Goal: Information Seeking & Learning: Learn about a topic

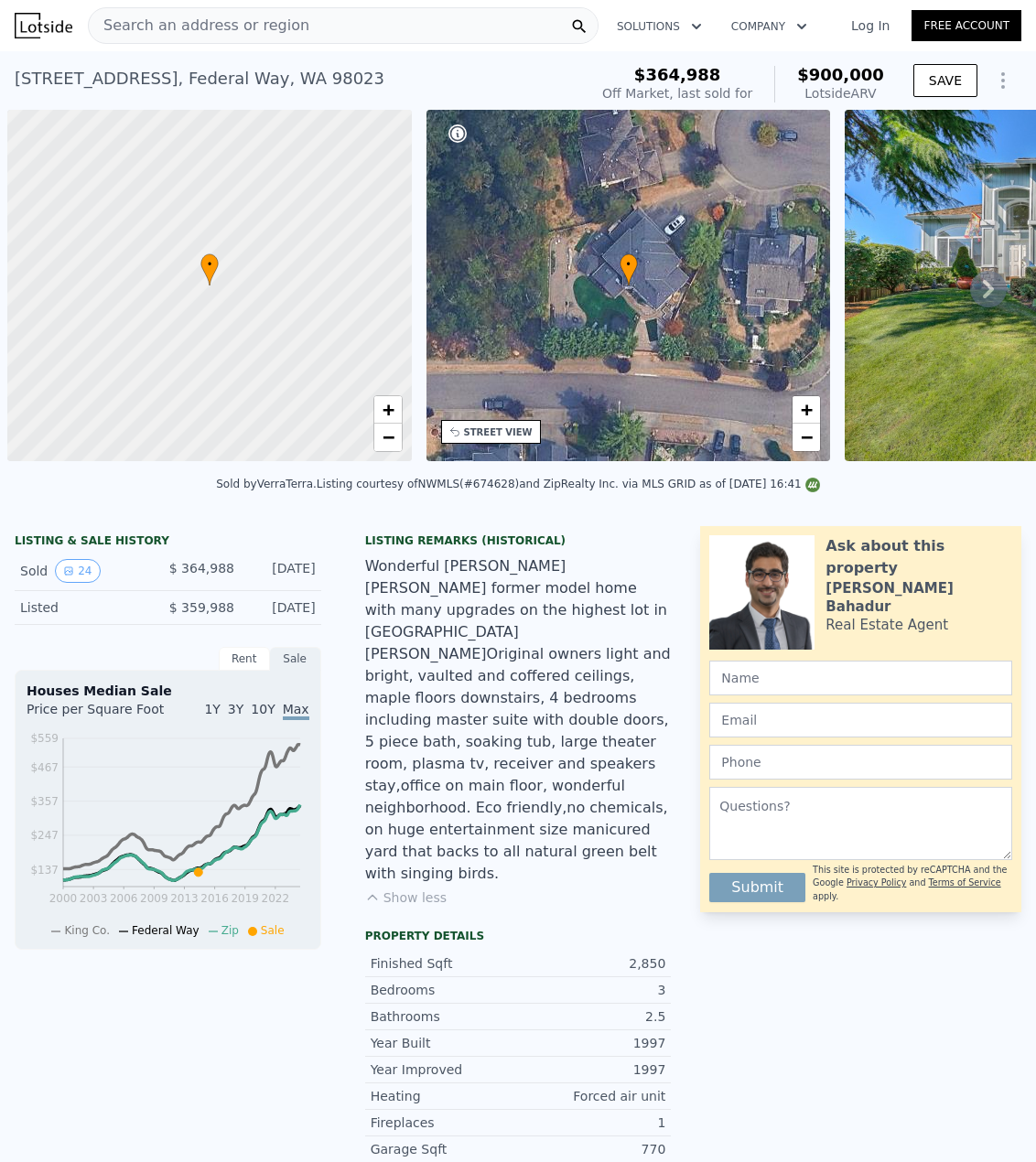
click at [338, 31] on div "Search an address or region" at bounding box center [342, 25] width 510 height 36
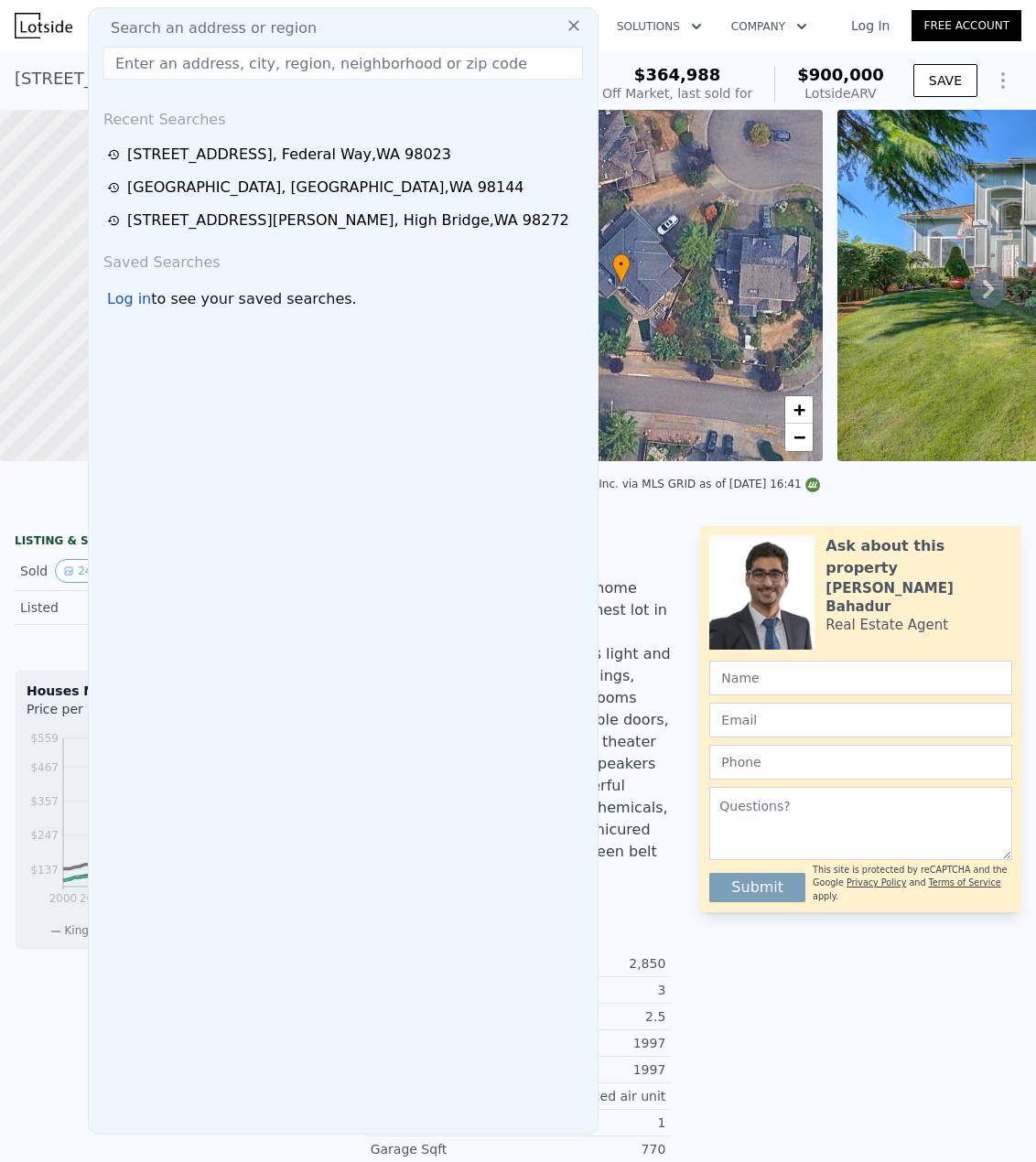
drag, startPoint x: 338, startPoint y: 31, endPoint x: 286, endPoint y: 66, distance: 62.7
click at [285, 66] on input "text" at bounding box center [343, 62] width 479 height 33
paste input "[STREET_ADDRESS][PERSON_NAME][PERSON_NAME]"
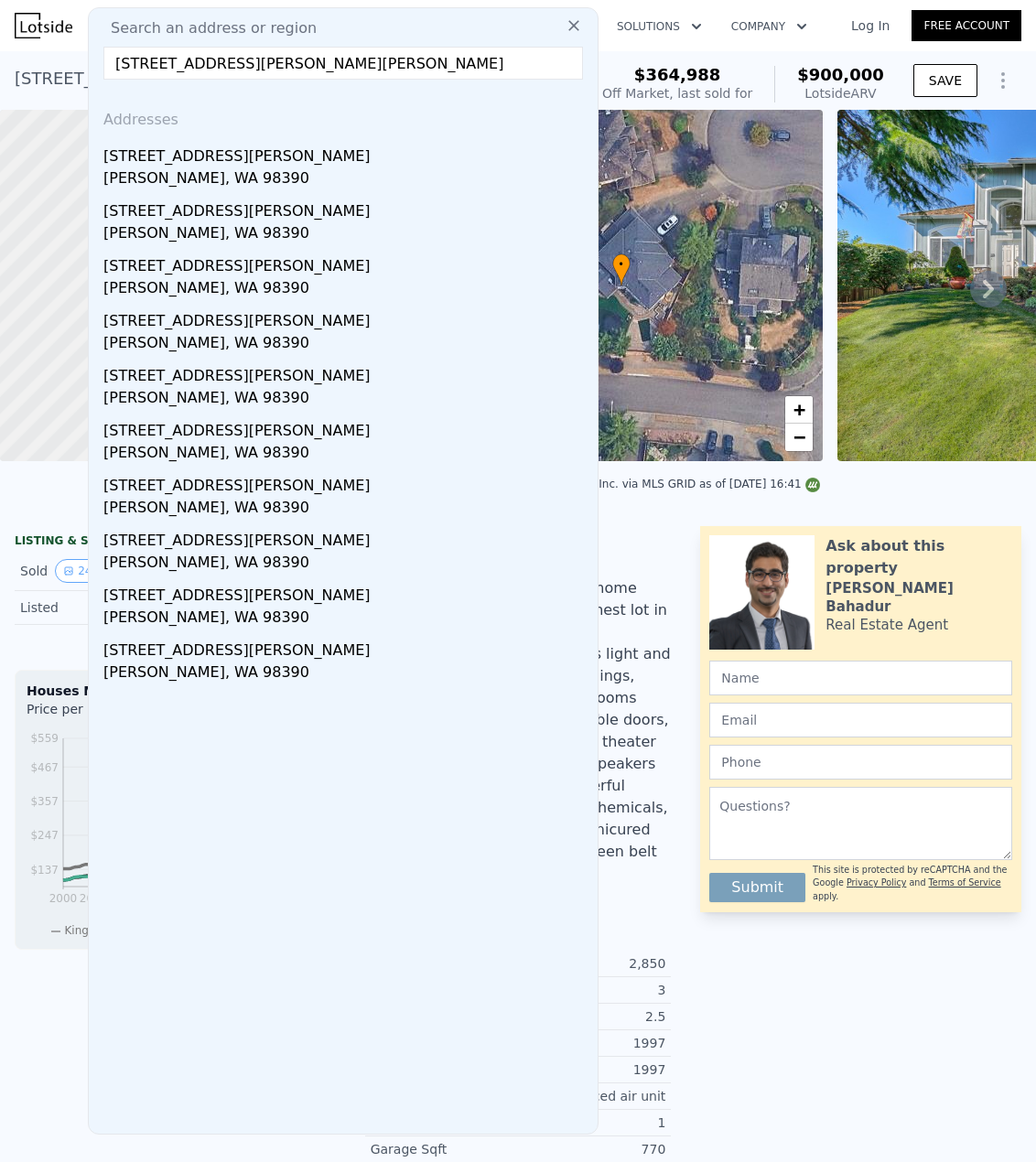
type input "[STREET_ADDRESS][PERSON_NAME][PERSON_NAME]"
click at [256, 172] on div "[PERSON_NAME], WA 98390" at bounding box center [347, 180] width 487 height 25
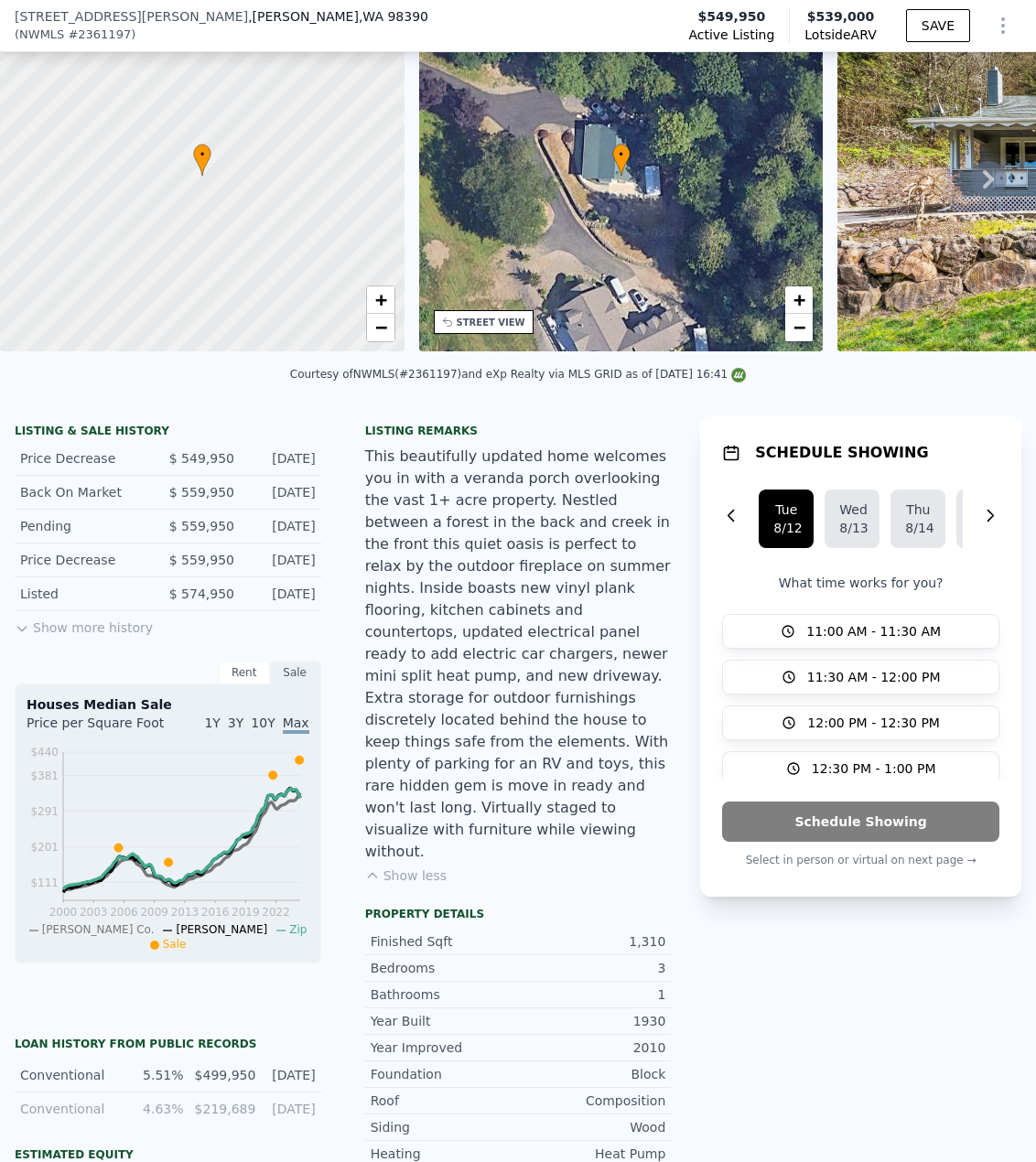
scroll to position [360, 0]
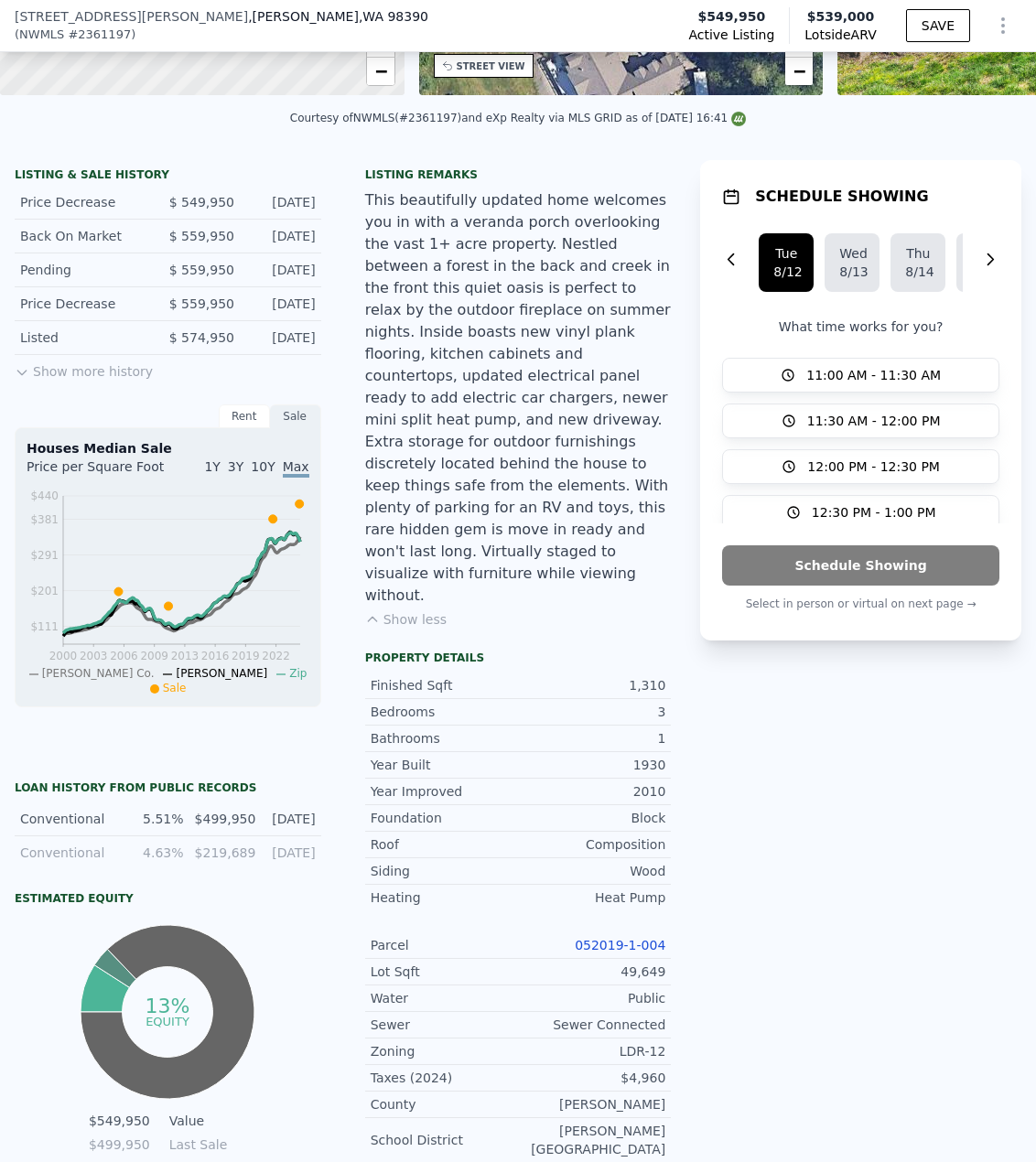
click at [623, 938] on link "052019-1-004" at bounding box center [619, 946] width 90 height 15
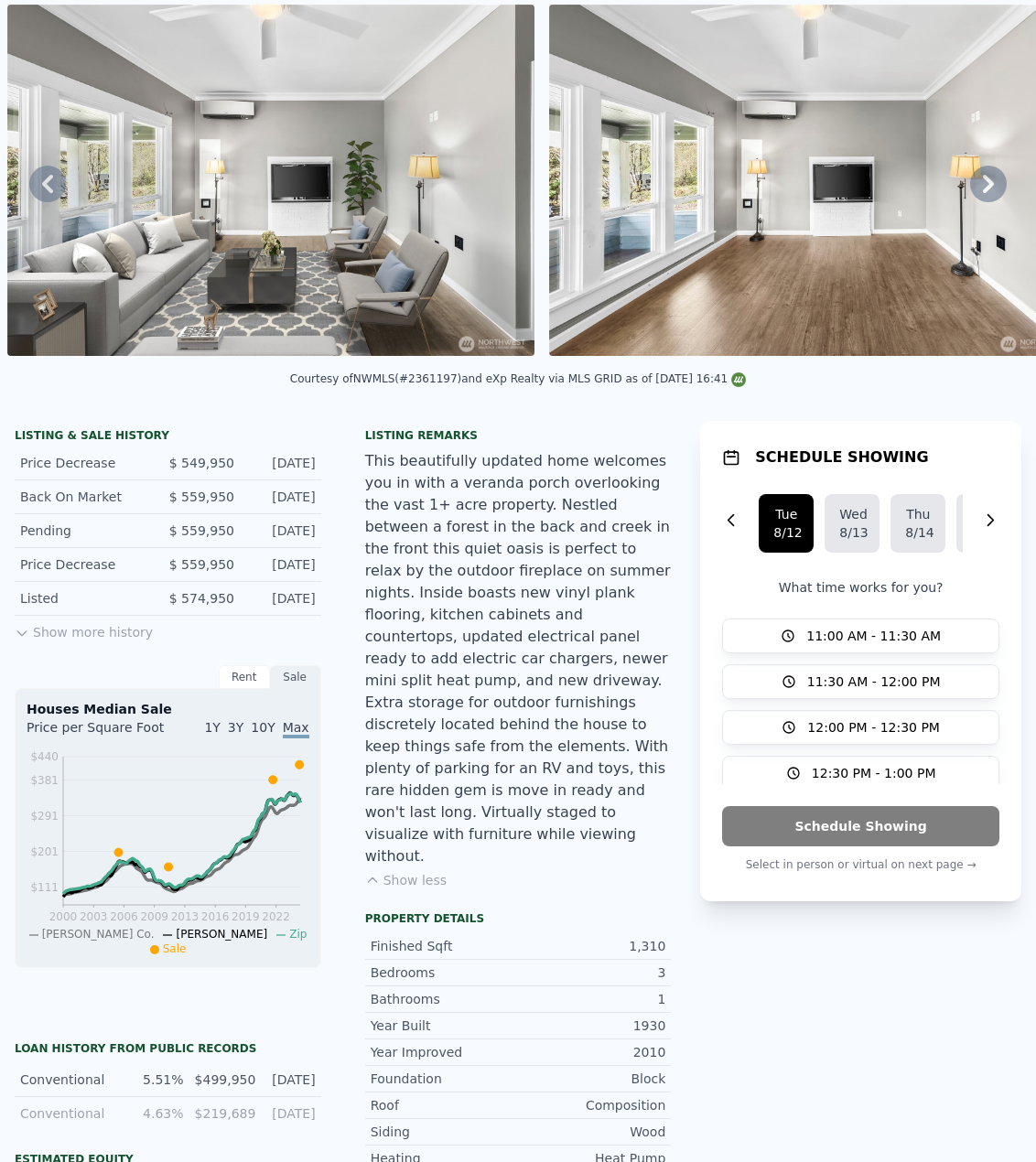
scroll to position [7, 0]
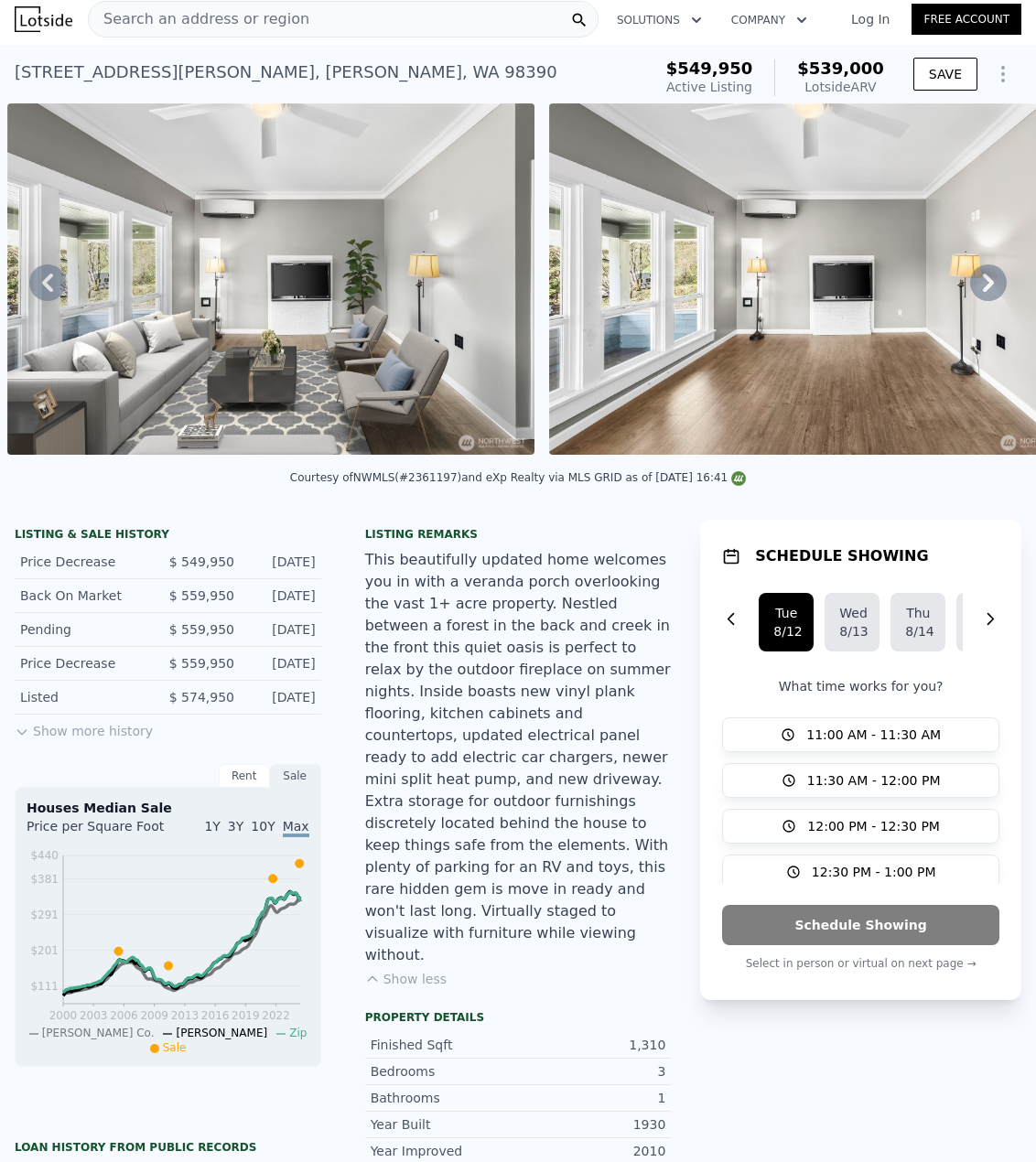
click at [400, 27] on div "Search an address or region" at bounding box center [342, 19] width 510 height 36
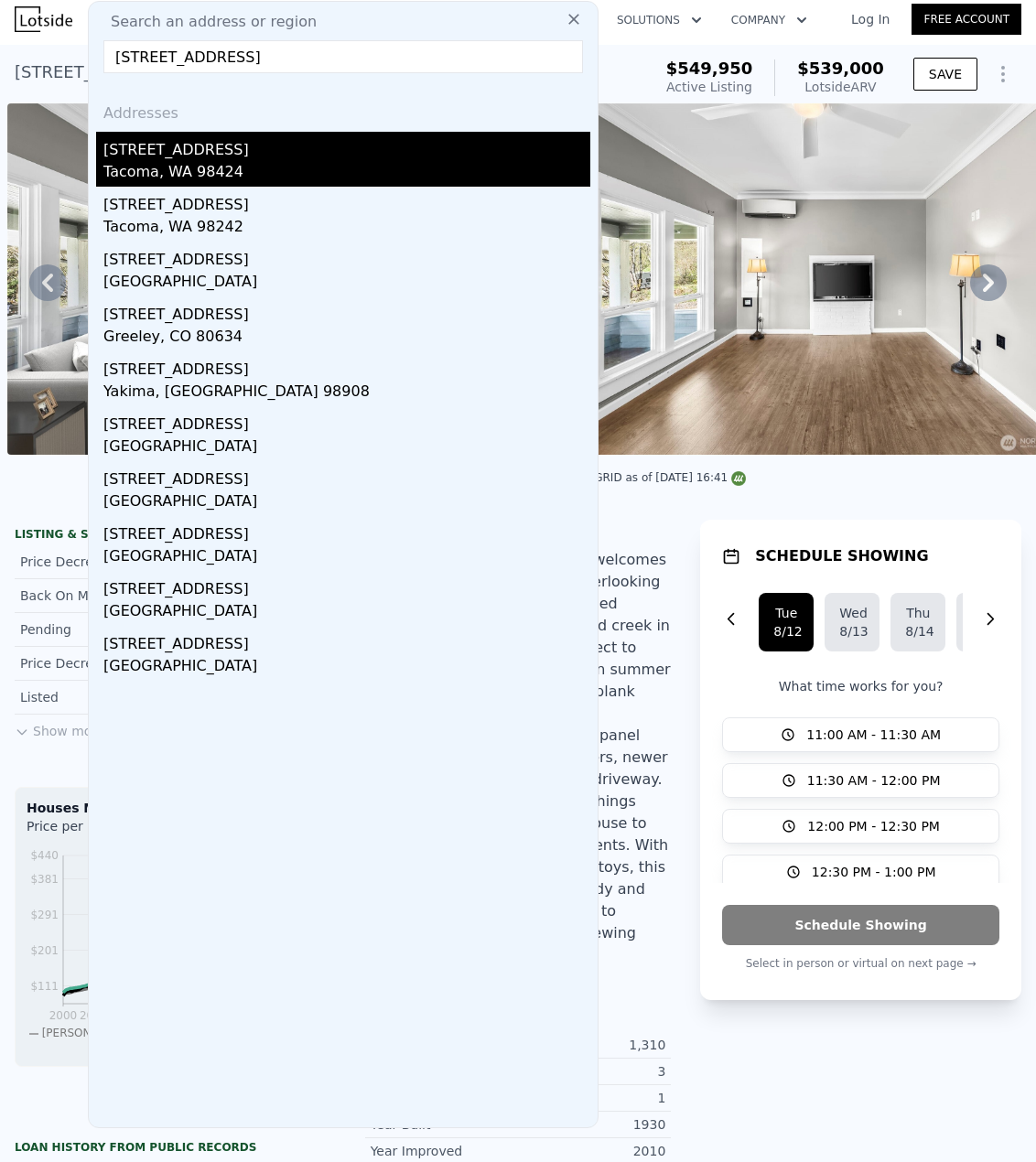
type input "[STREET_ADDRESS]"
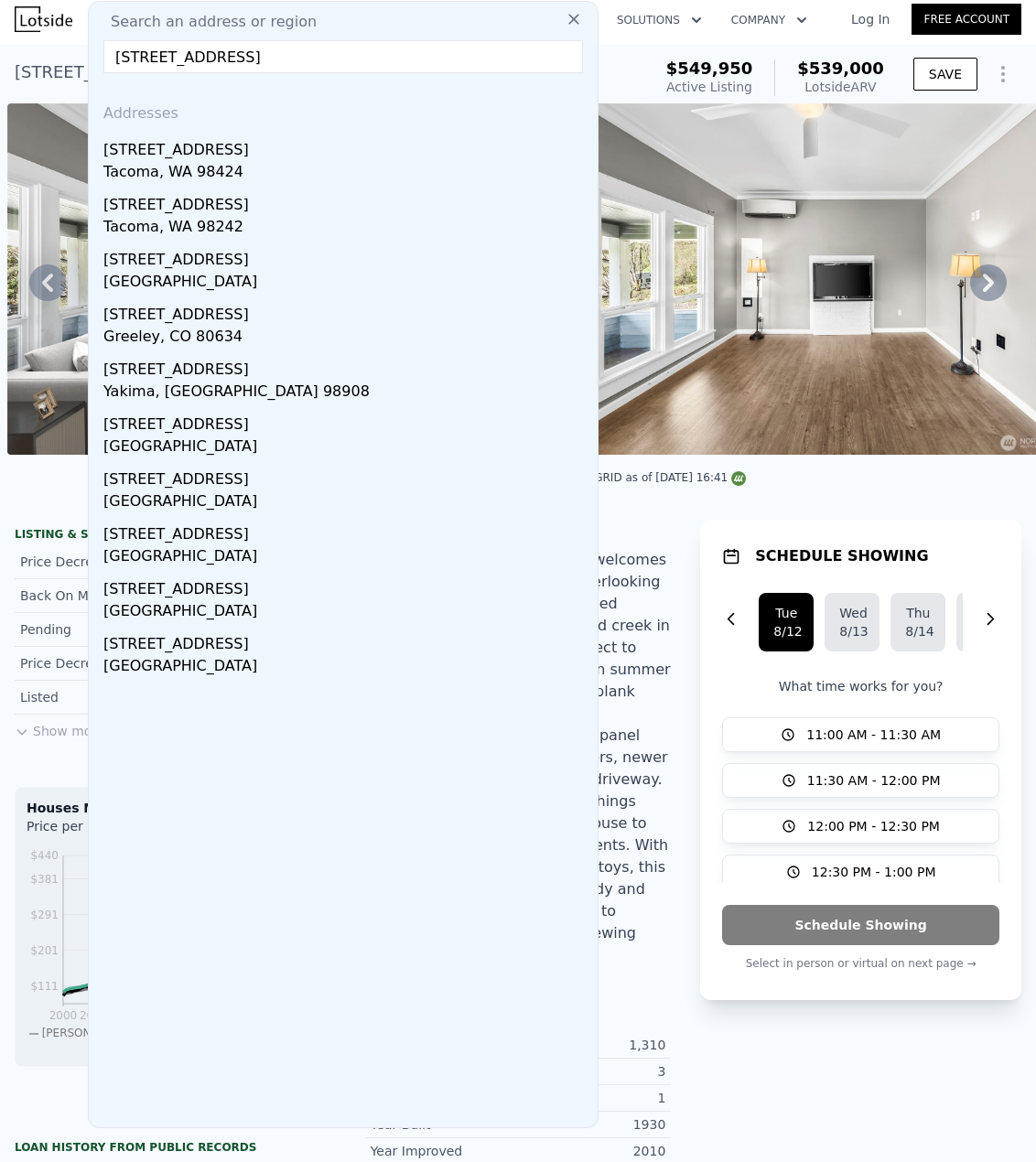
drag, startPoint x: 206, startPoint y: 157, endPoint x: 258, endPoint y: 174, distance: 54.7
click at [206, 156] on div "[STREET_ADDRESS]" at bounding box center [347, 145] width 487 height 29
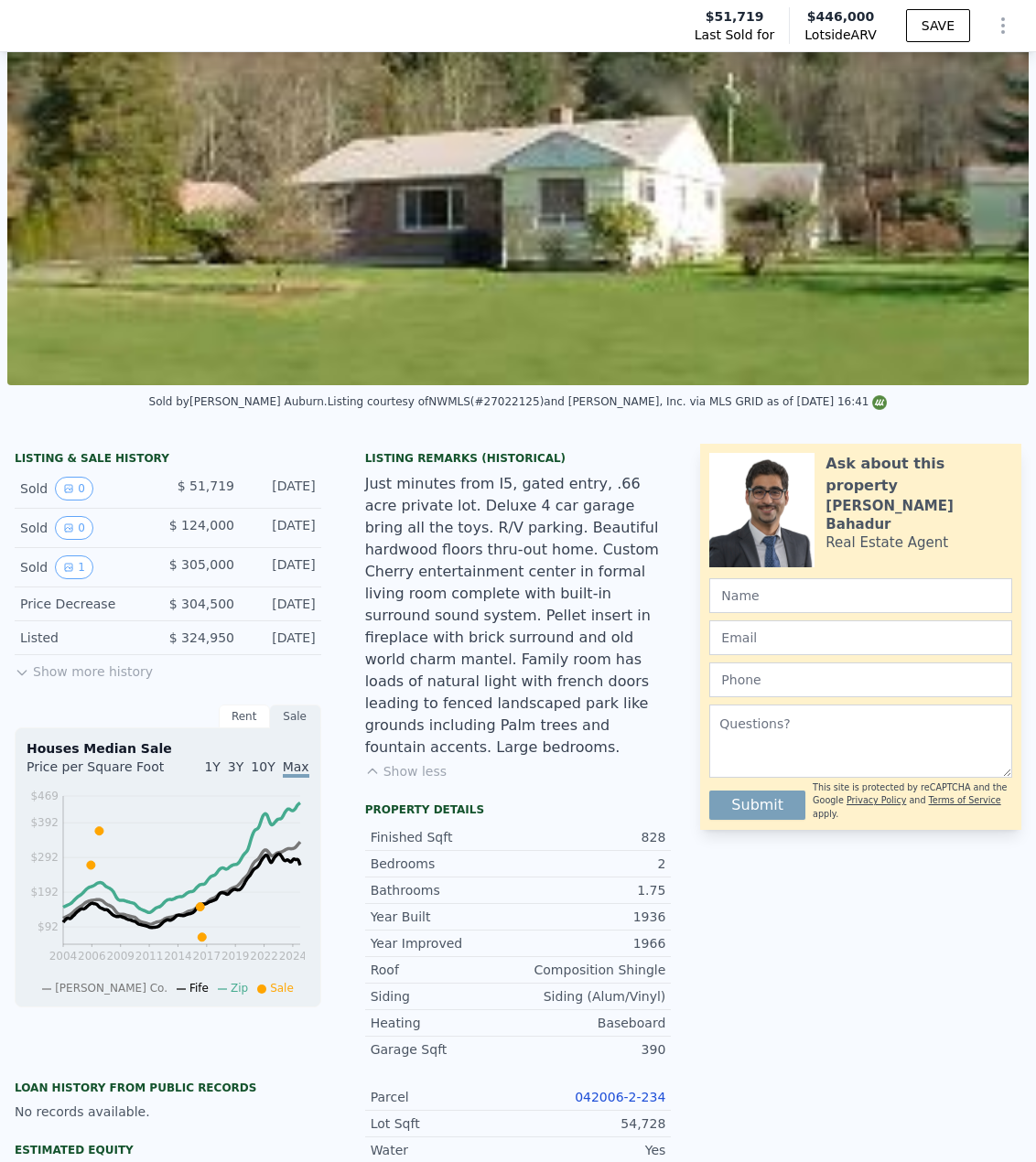
scroll to position [360, 0]
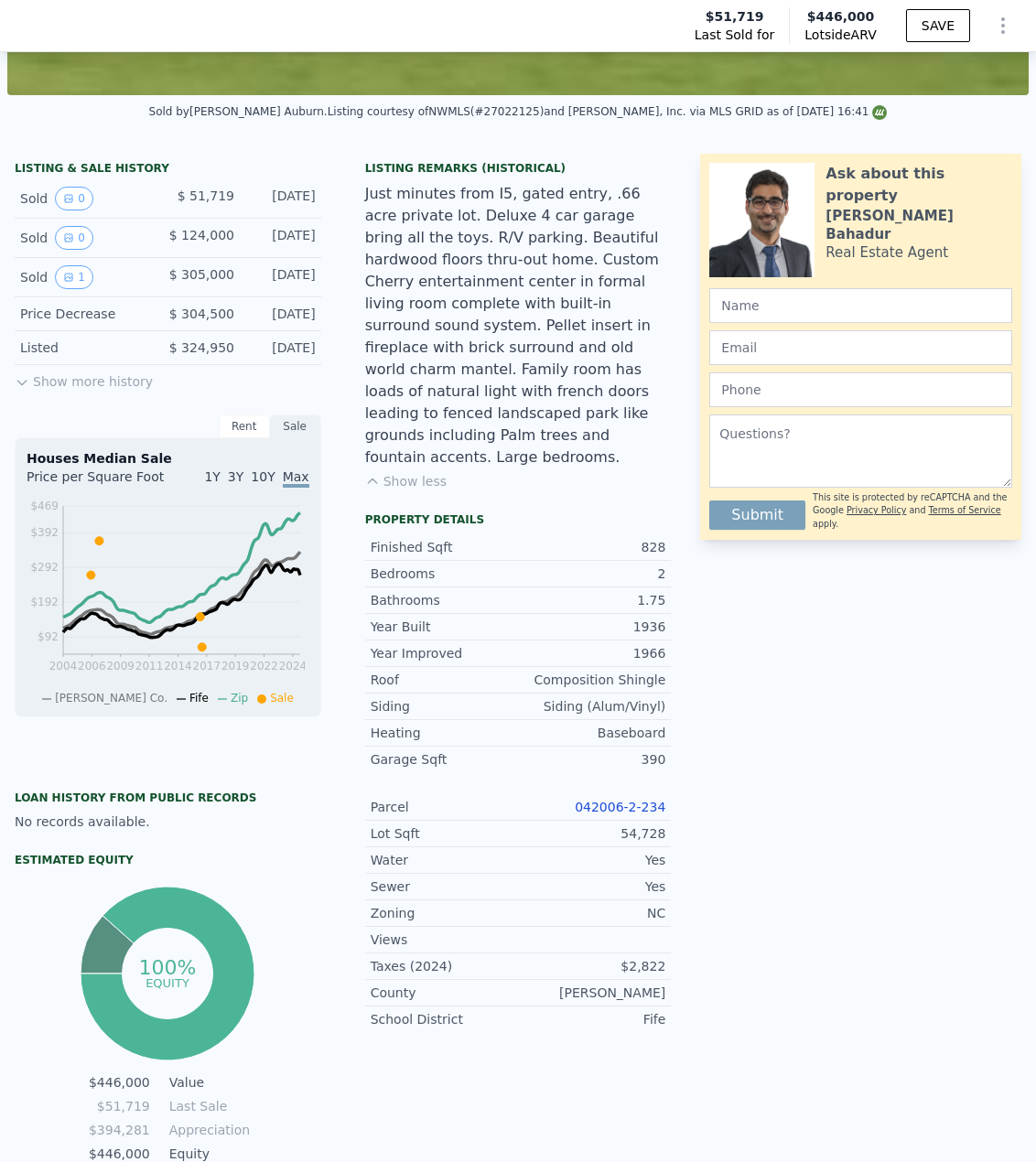
click at [615, 800] on link "042006-2-234" at bounding box center [619, 808] width 90 height 15
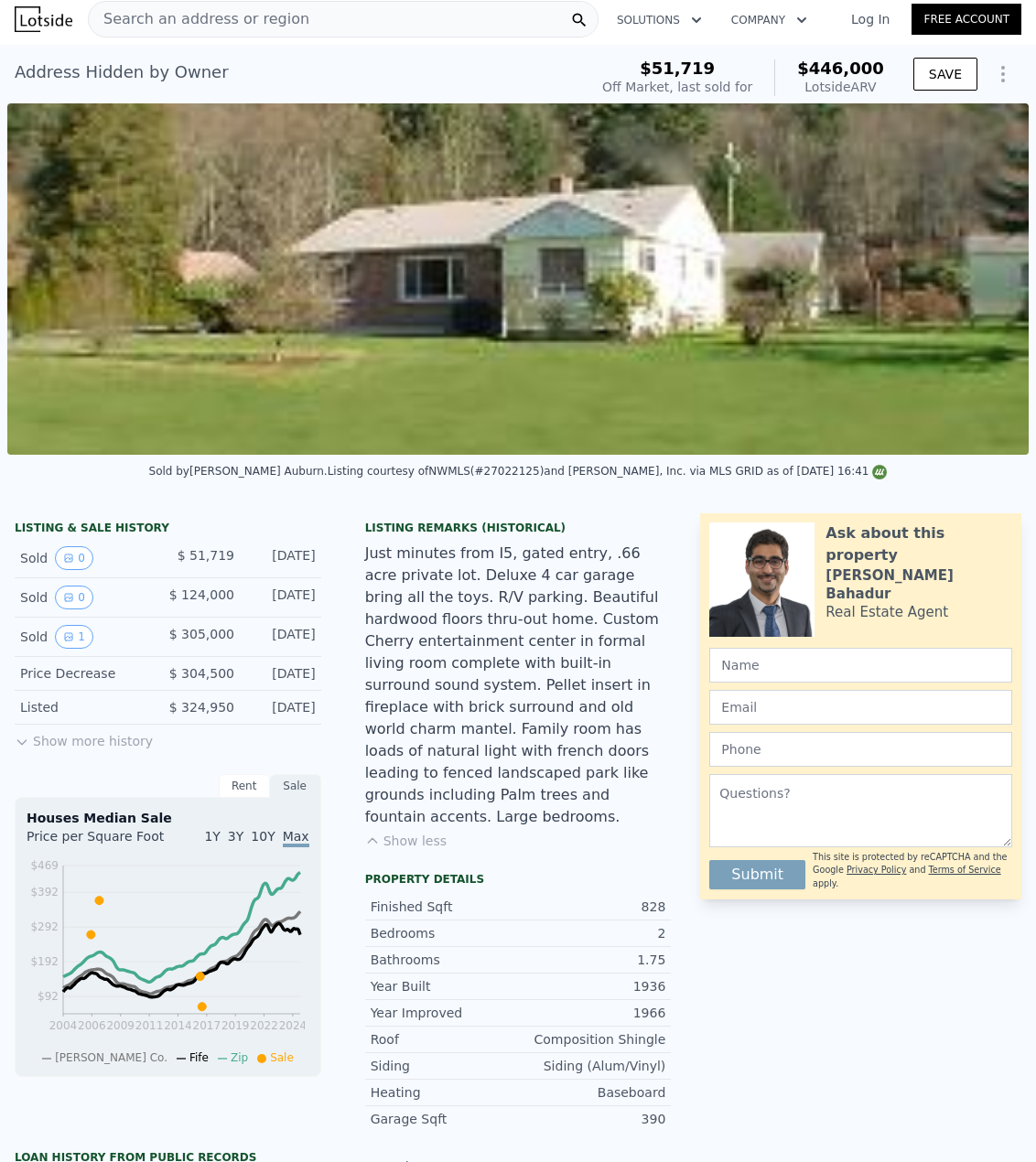
scroll to position [0, 0]
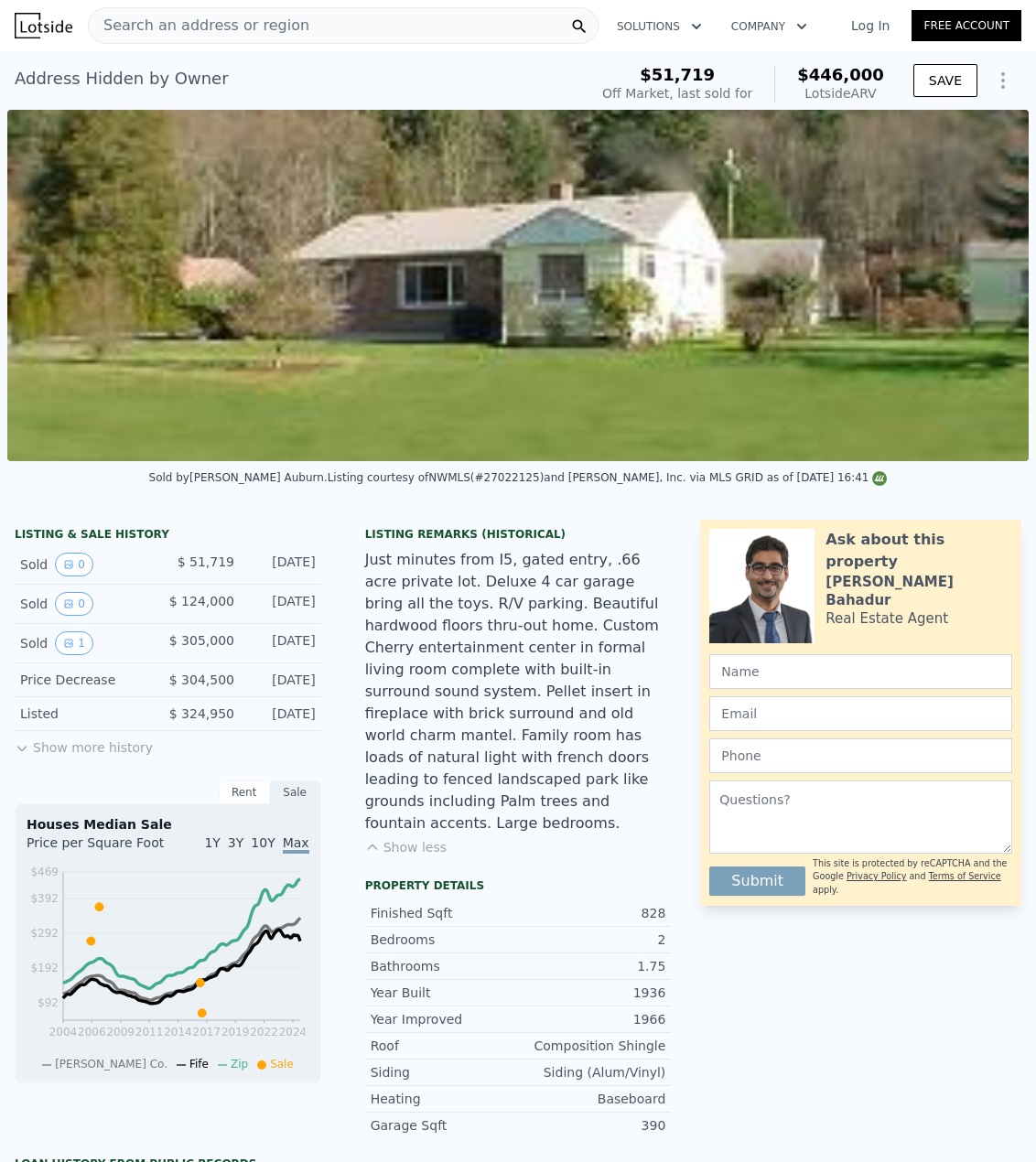
click at [244, 17] on span "Search an address or region" at bounding box center [199, 26] width 220 height 22
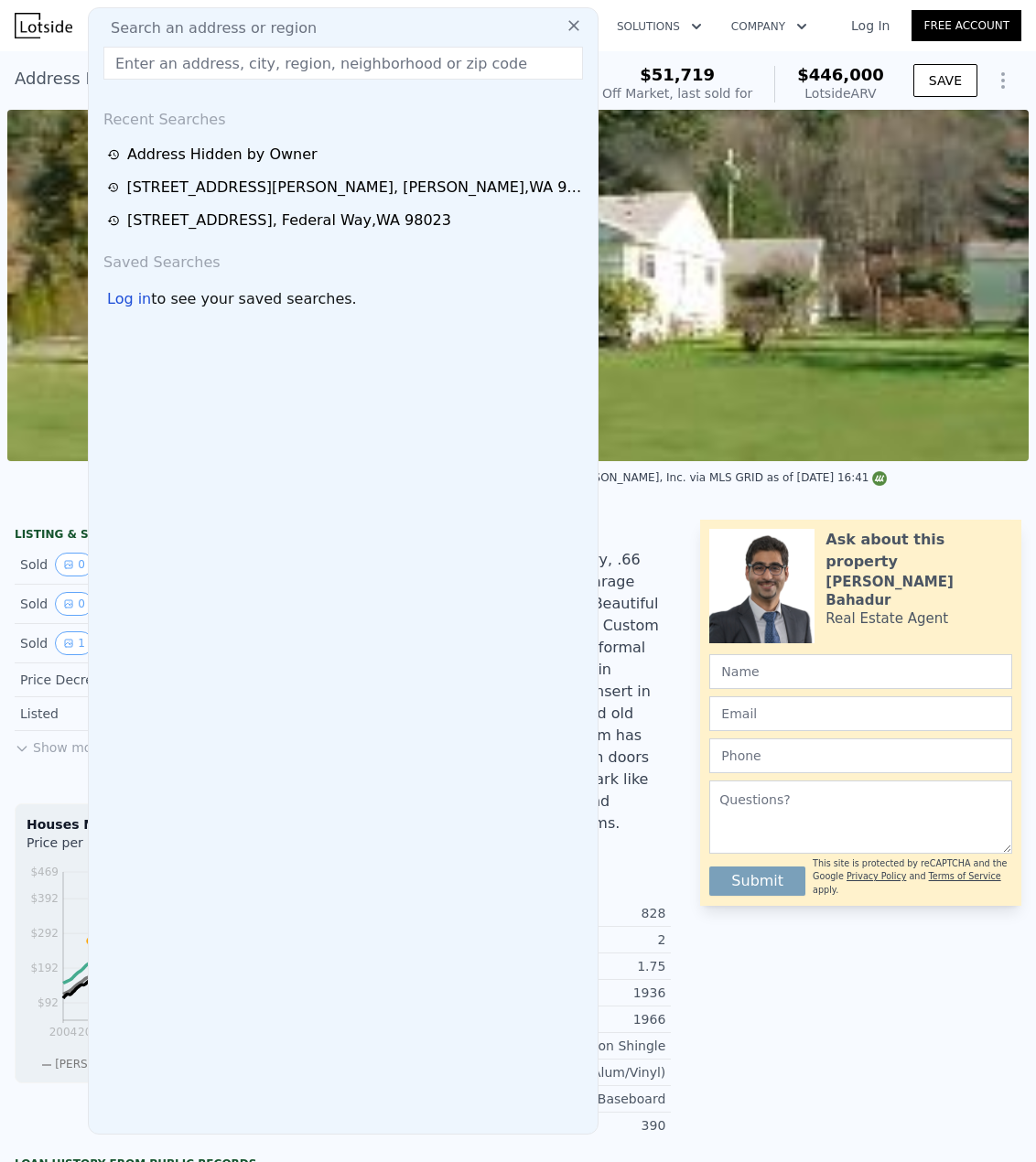
click at [208, 59] on input "text" at bounding box center [343, 62] width 479 height 33
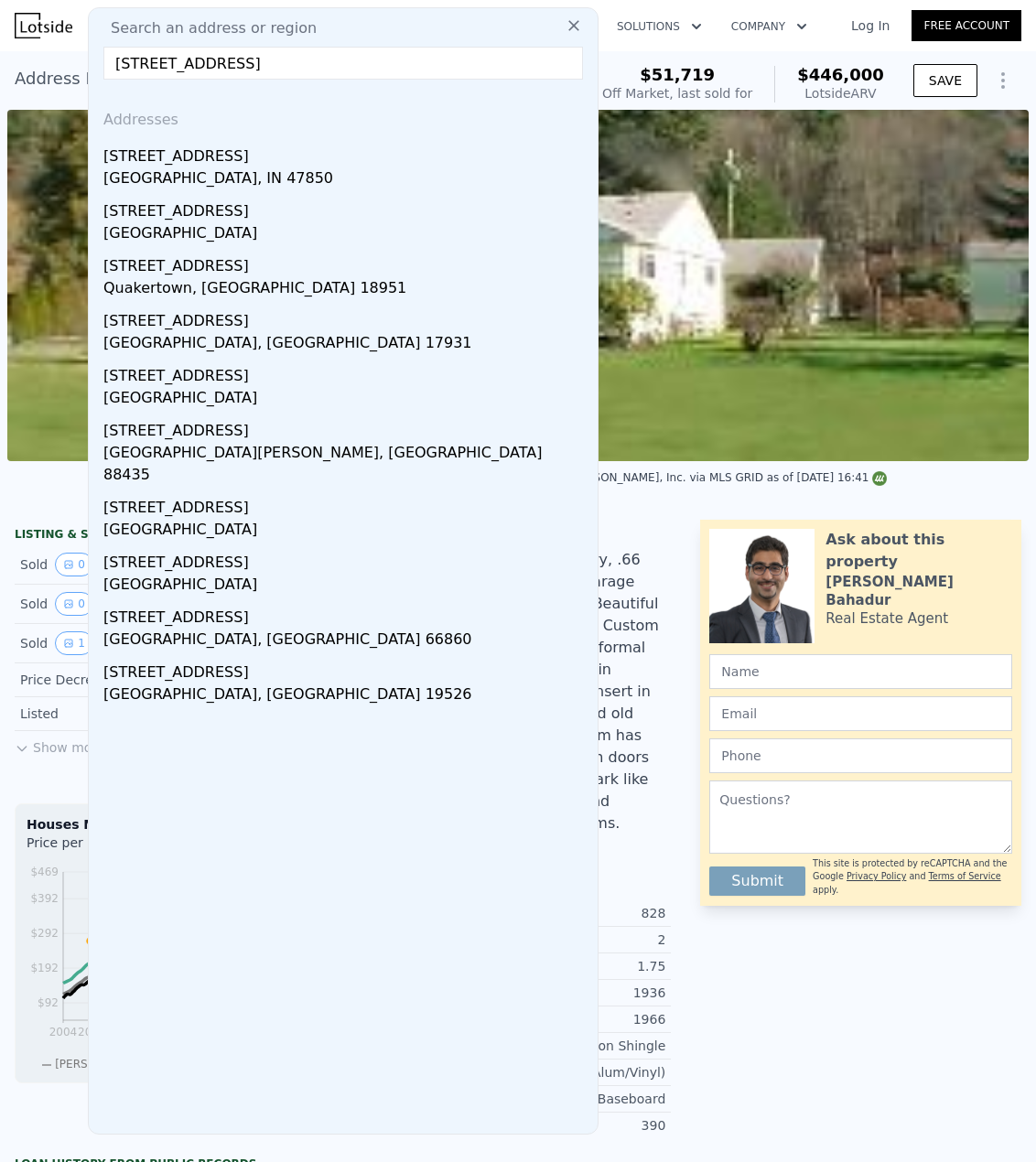
type input "[STREET_ADDRESS]"
click at [165, 167] on div "[STREET_ADDRESS]" at bounding box center [347, 152] width 487 height 29
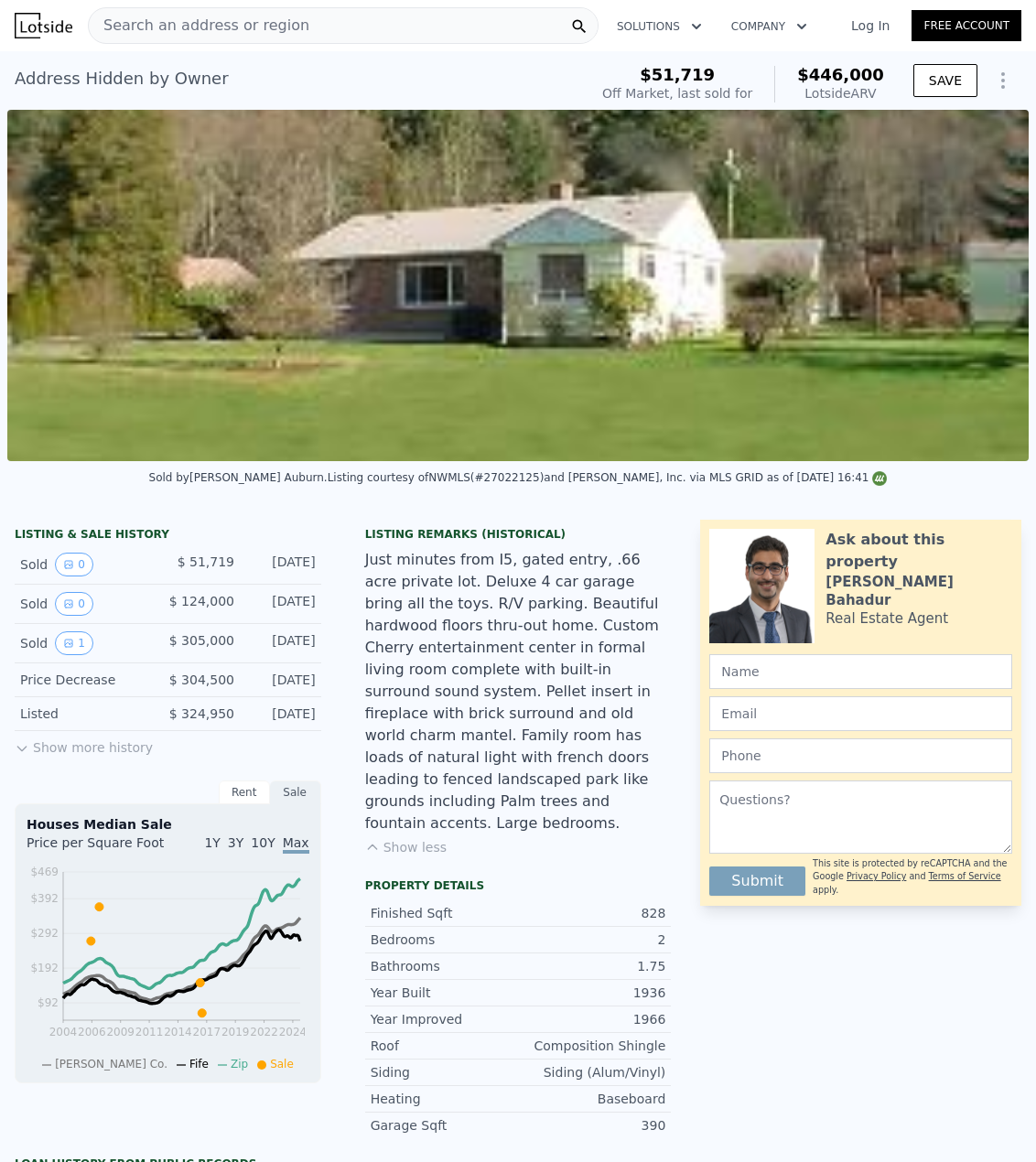
click at [338, 20] on div "Search an address or region" at bounding box center [342, 25] width 510 height 36
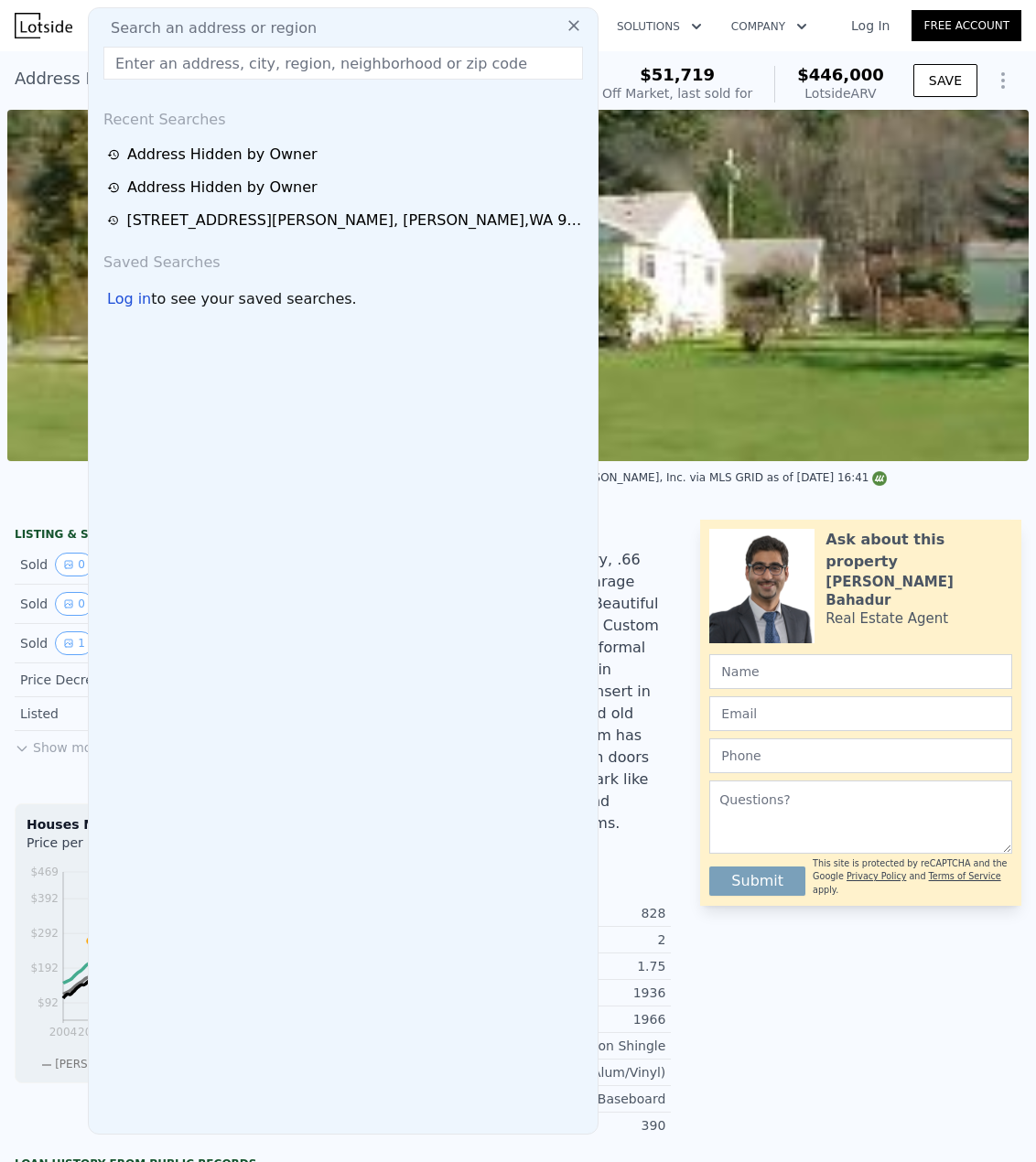
click at [310, 53] on input "text" at bounding box center [343, 62] width 479 height 33
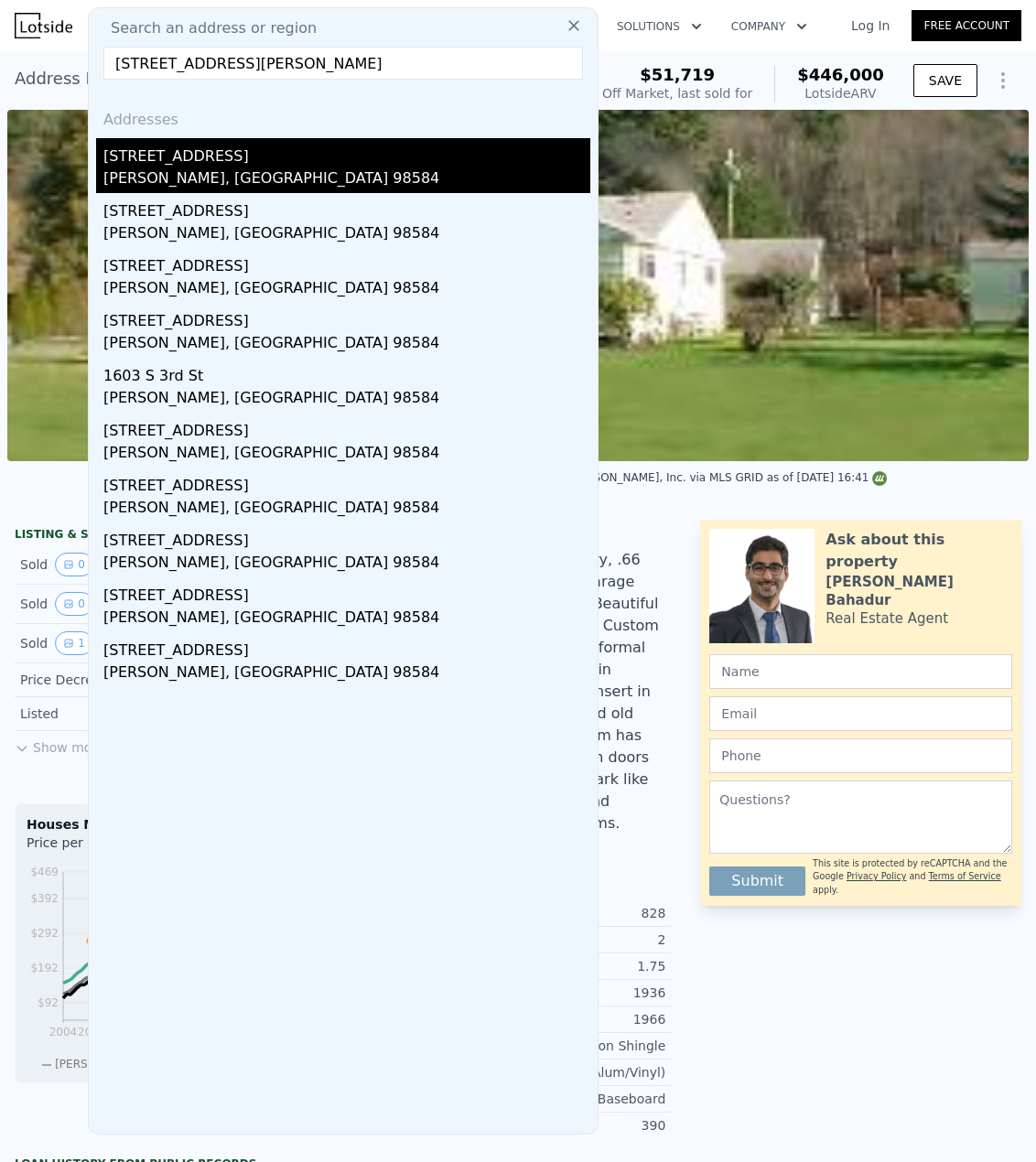
type input "[STREET_ADDRESS][PERSON_NAME]"
click at [200, 177] on div "[PERSON_NAME], [GEOGRAPHIC_DATA] 98584" at bounding box center [347, 180] width 487 height 25
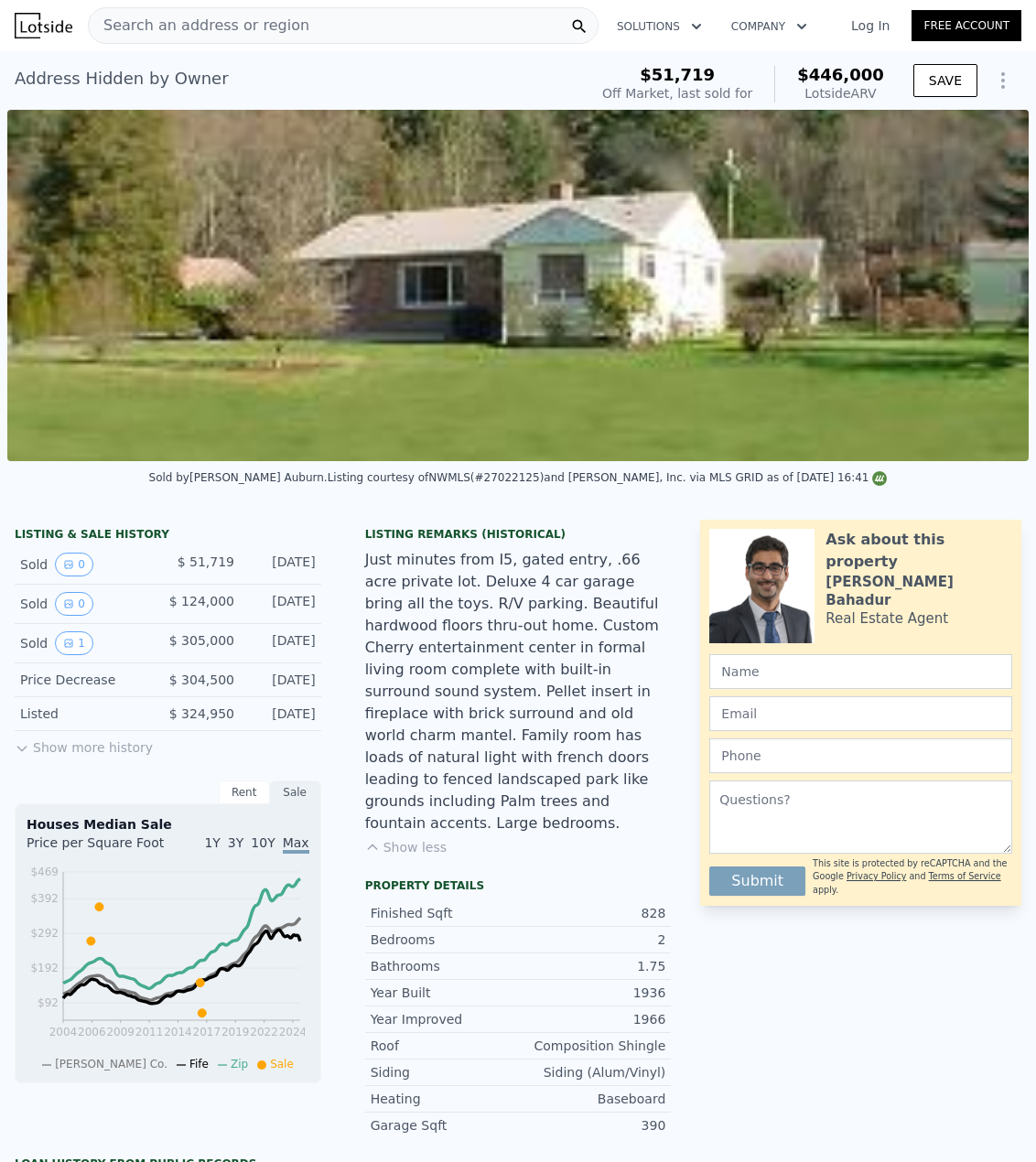
click at [390, 32] on div "Search an address or region" at bounding box center [342, 25] width 510 height 36
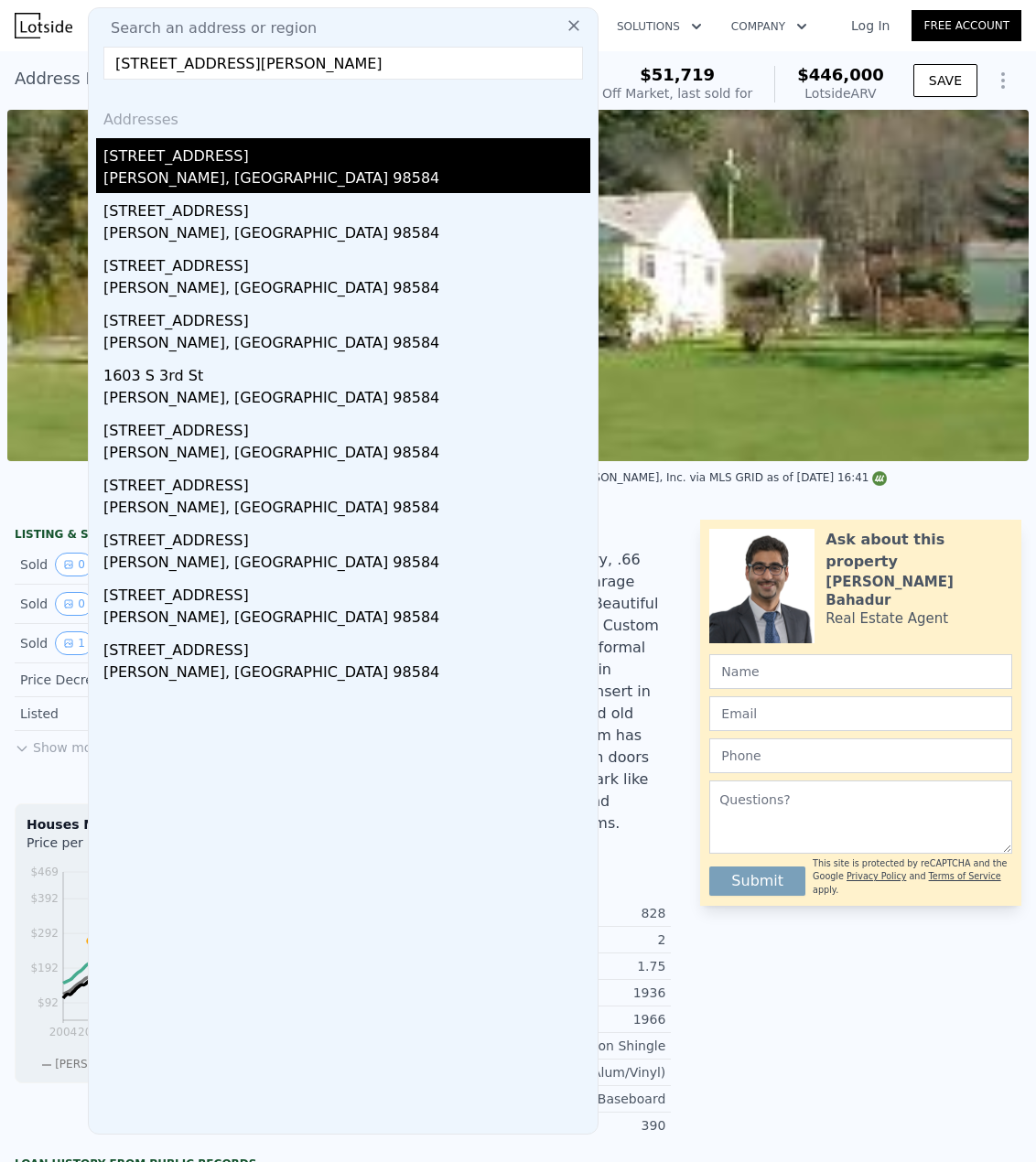
type input "[STREET_ADDRESS][PERSON_NAME]"
click at [171, 178] on div "[PERSON_NAME], [GEOGRAPHIC_DATA] 98584" at bounding box center [347, 180] width 487 height 25
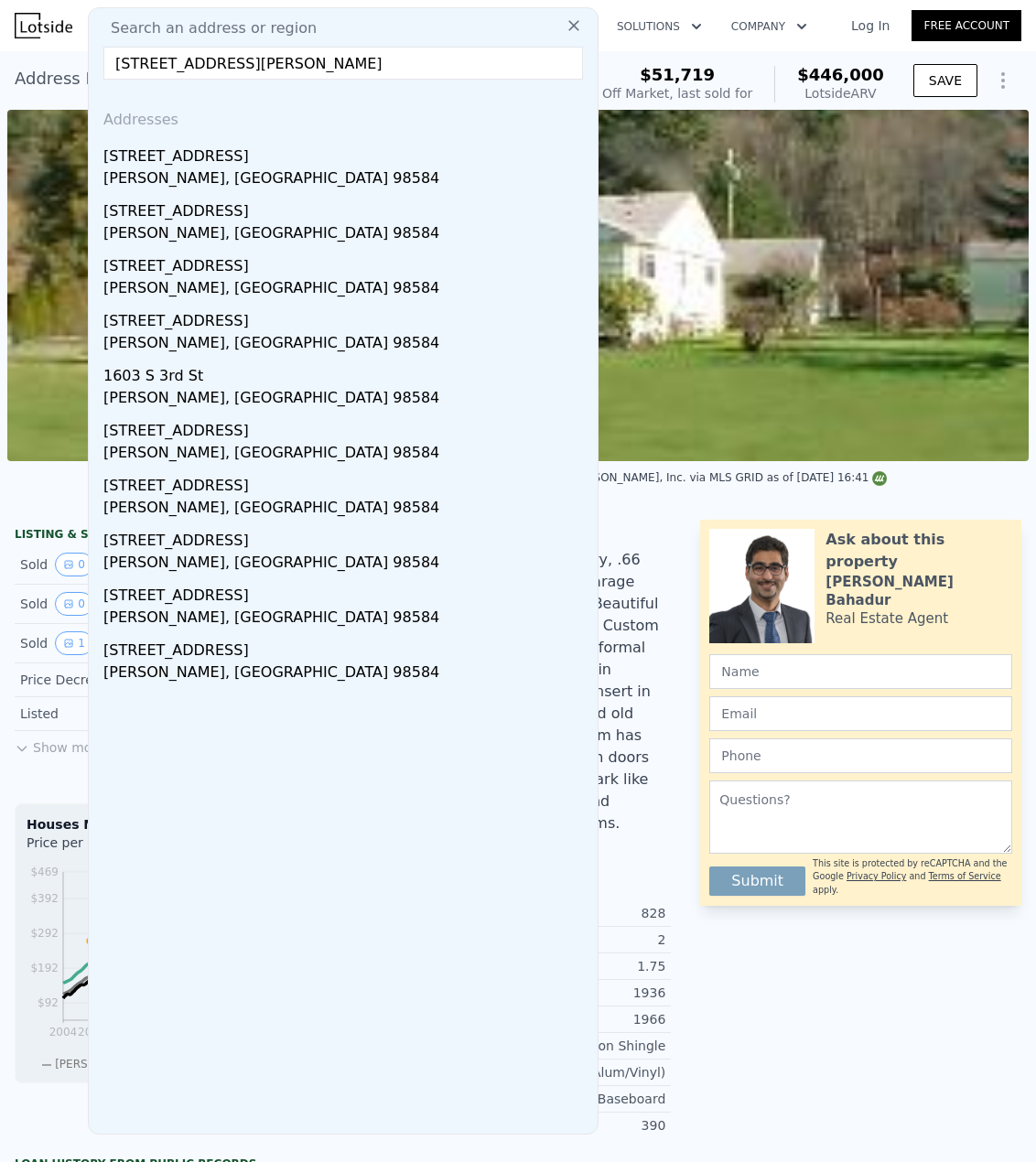
type input "3"
type input "4"
type input "1"
type input "2.5"
type input "1437"
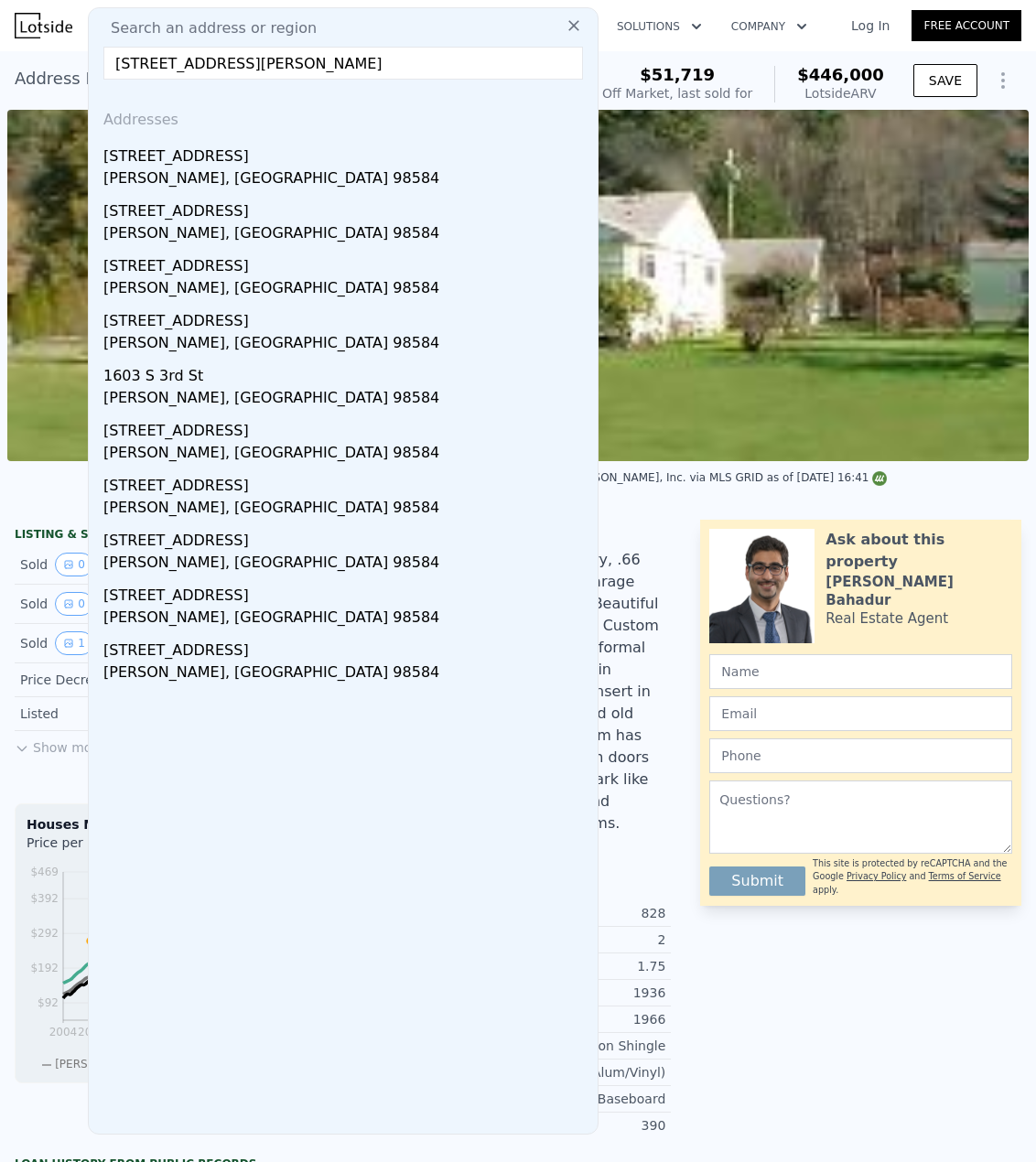
type input "2370"
type input "4792"
type input "10454"
type input "$ 430,000"
type input "6"
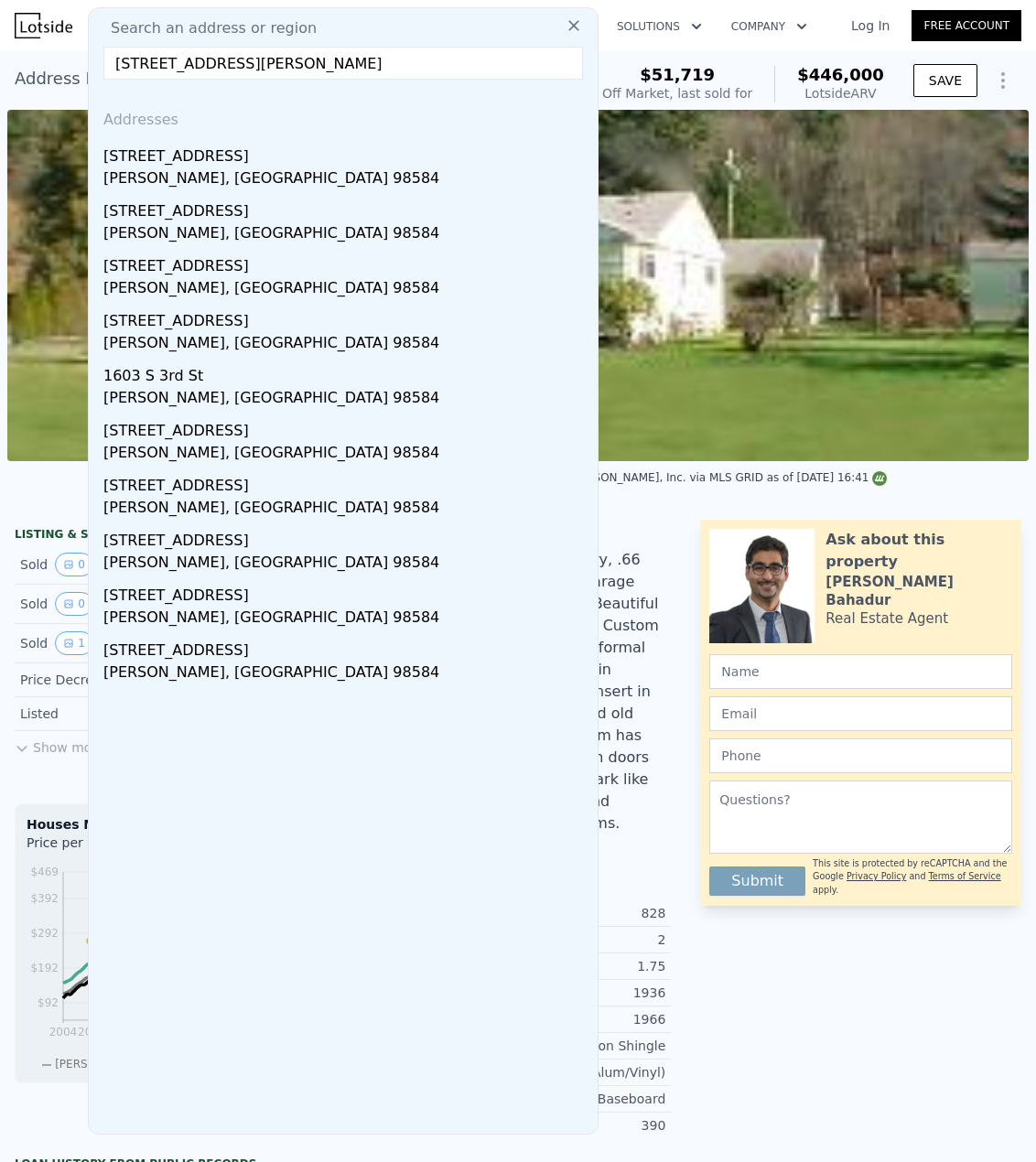
type input "$ 311,626"
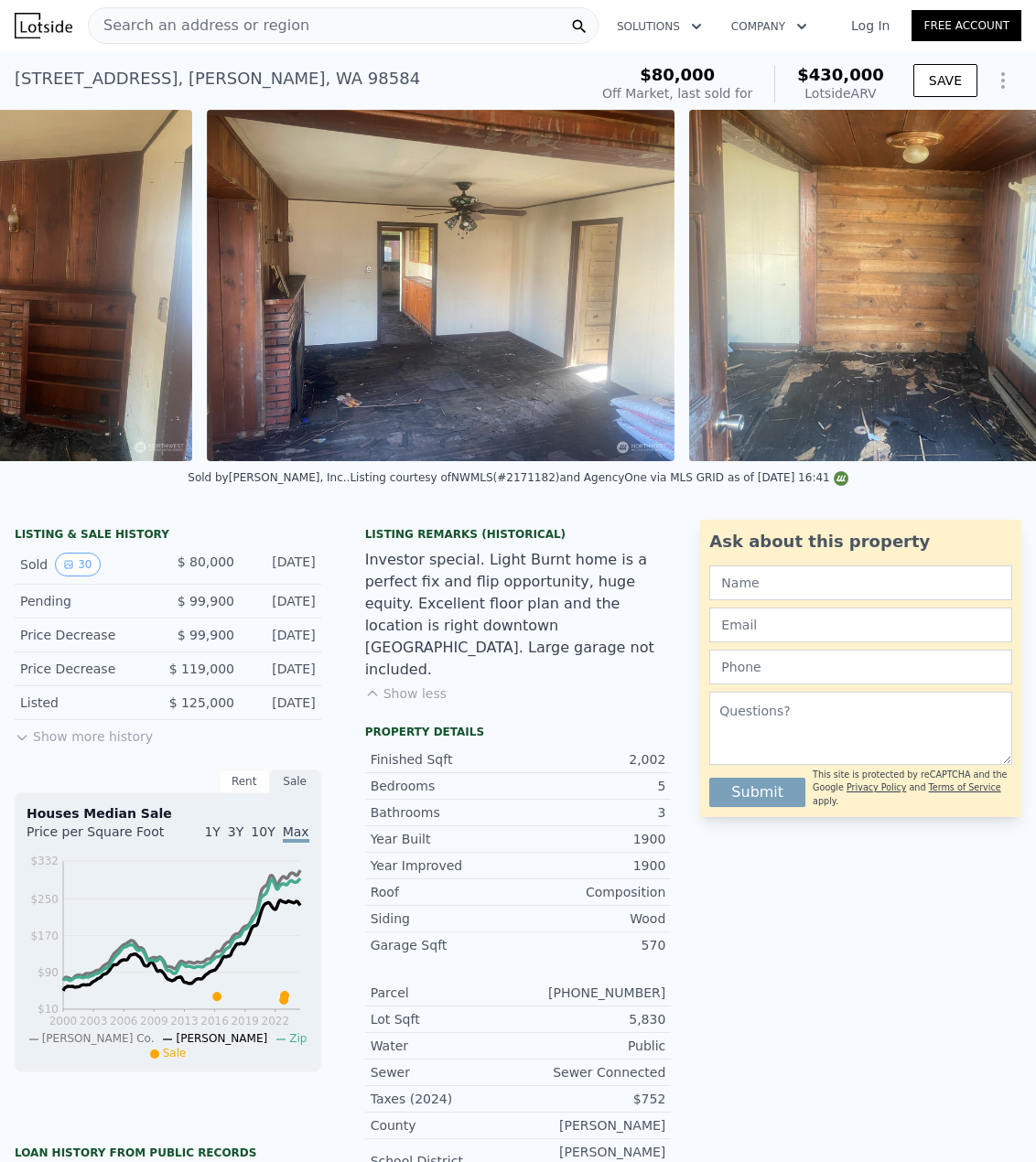
scroll to position [0, 13728]
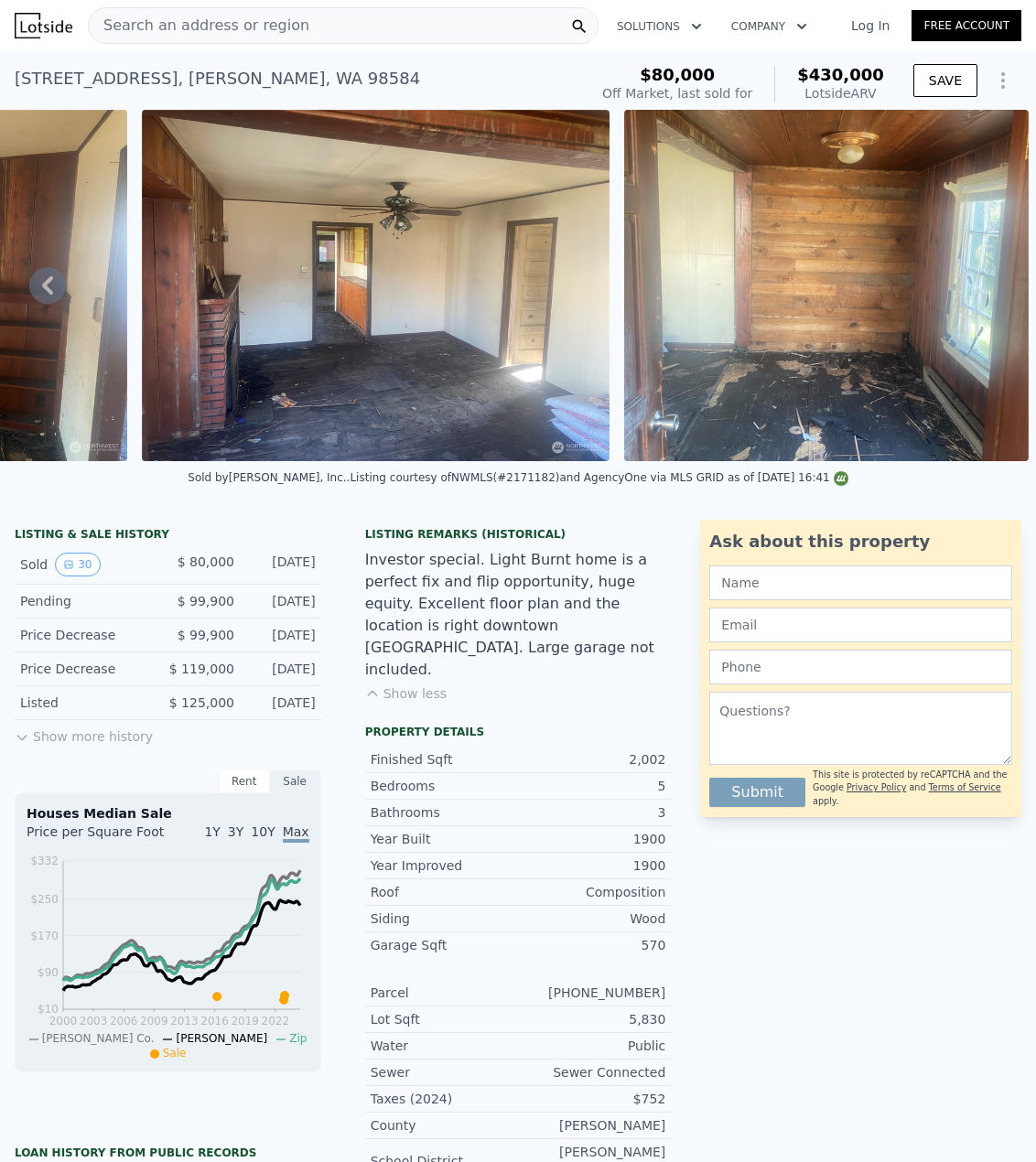
click at [333, 27] on div "Search an address or region" at bounding box center [342, 25] width 510 height 36
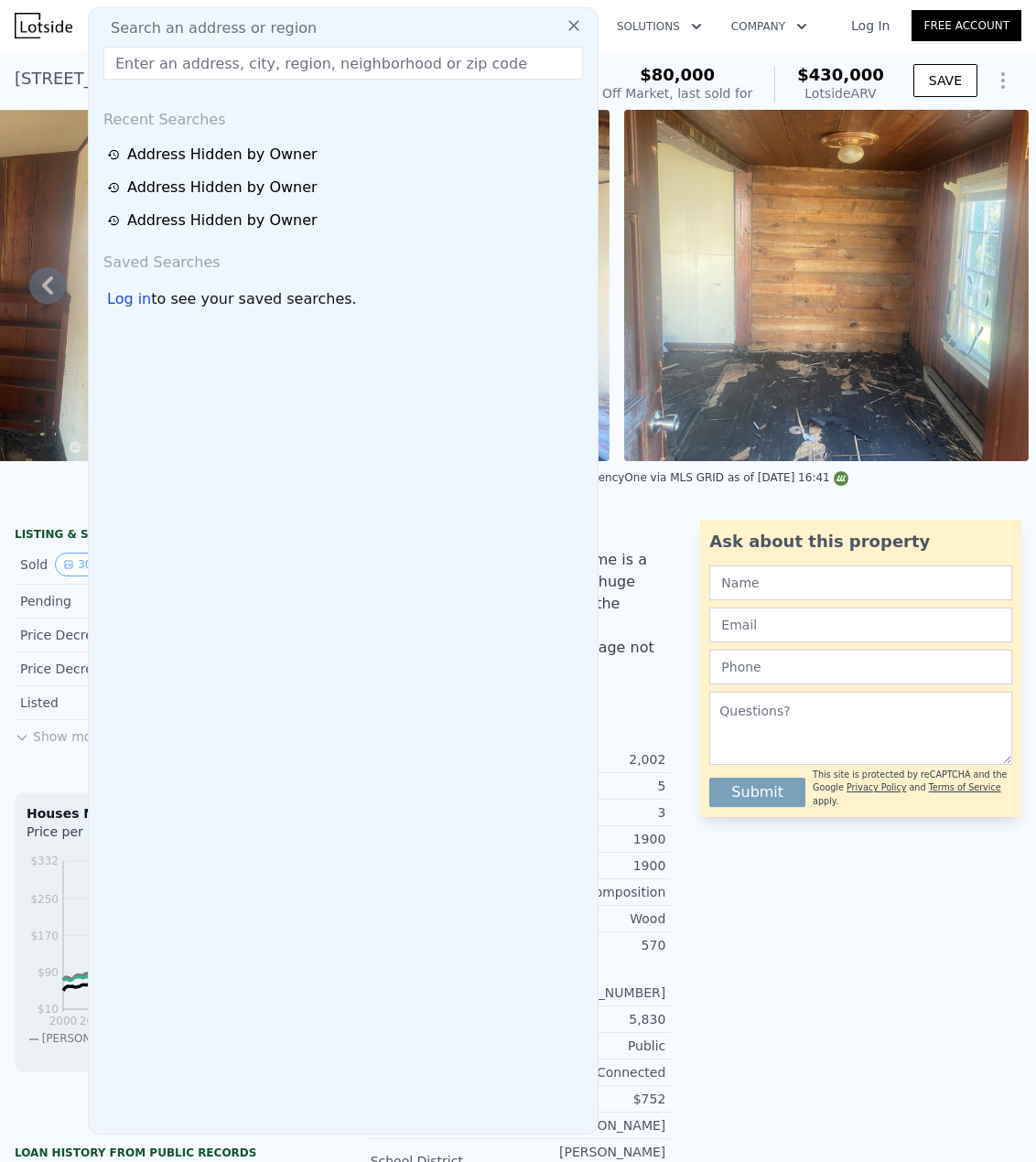
click at [300, 64] on input "text" at bounding box center [343, 62] width 479 height 33
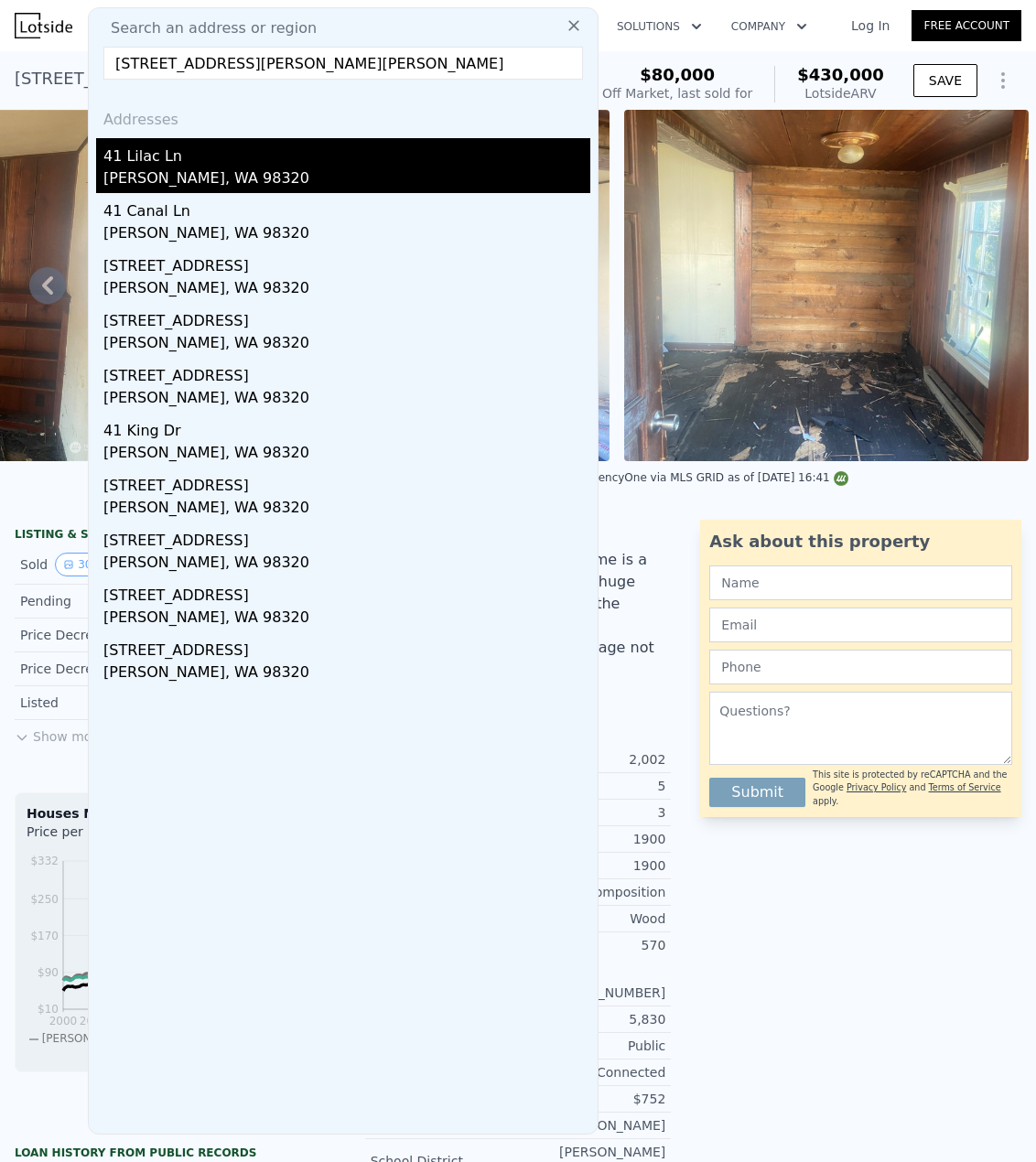
type input "[STREET_ADDRESS][PERSON_NAME][PERSON_NAME]"
click at [224, 173] on div "[PERSON_NAME], WA 98320" at bounding box center [347, 180] width 487 height 25
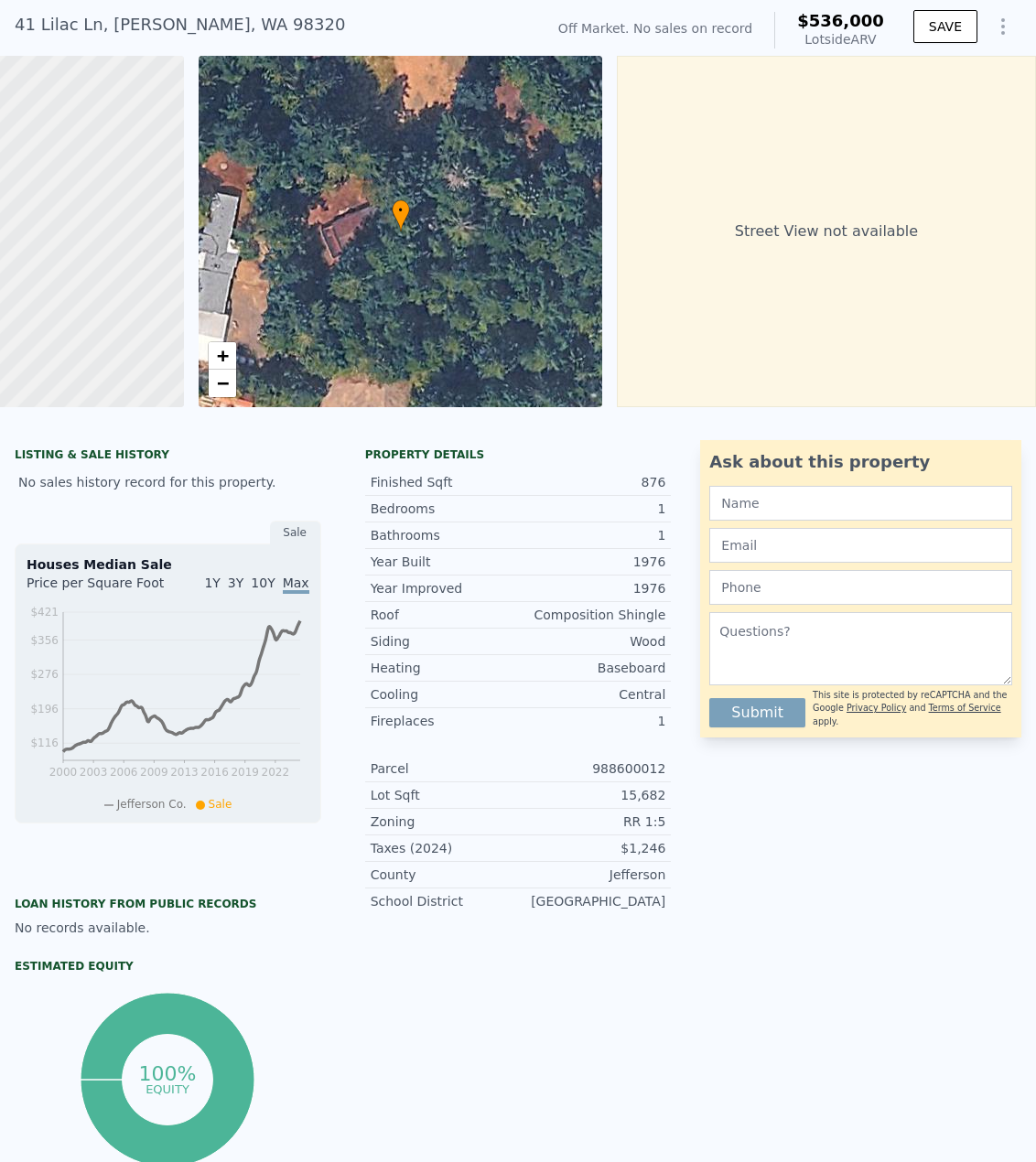
scroll to position [268, 0]
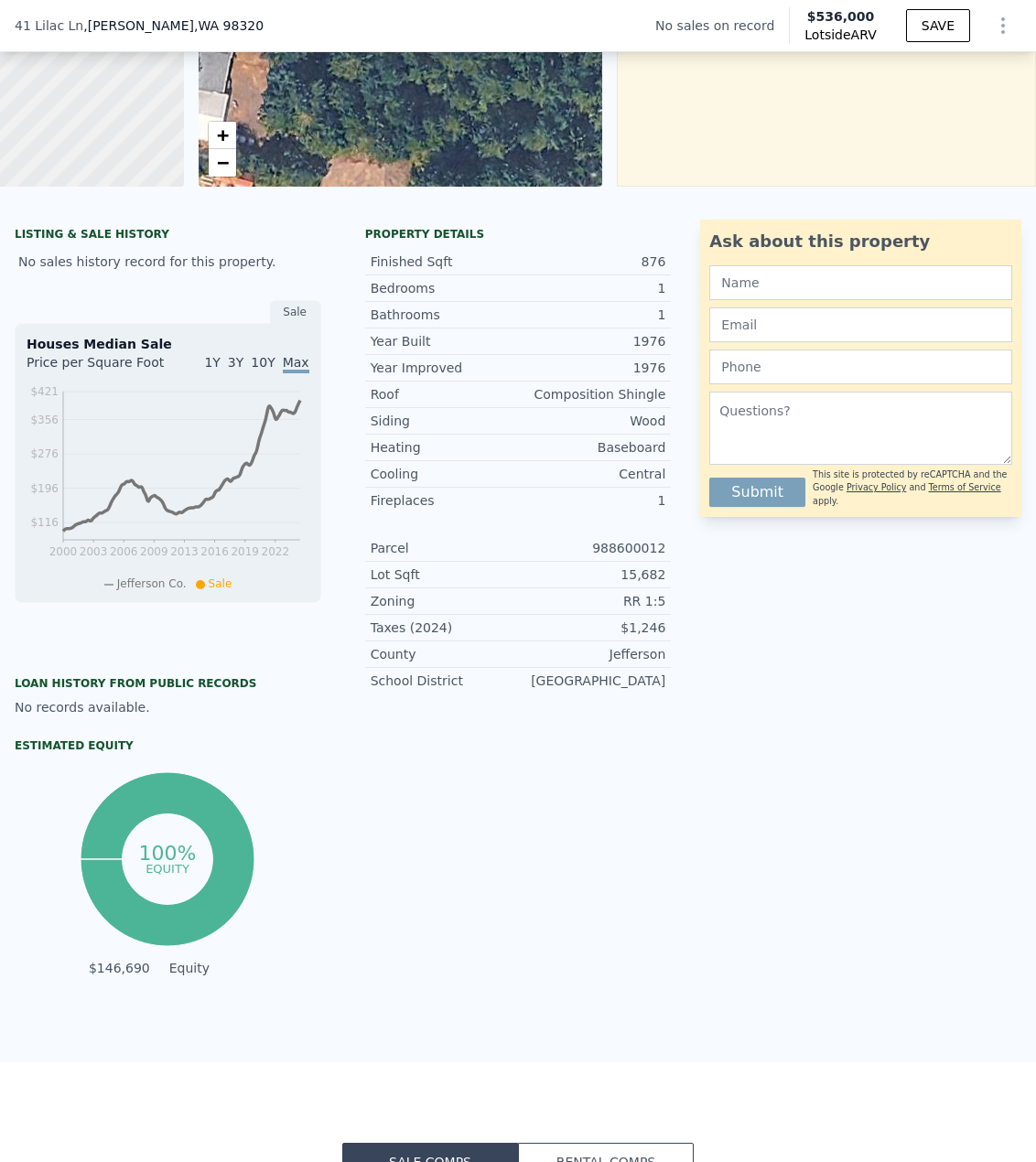
type input "3"
type input "4"
type input "1"
type input "2.5"
type input "1437"
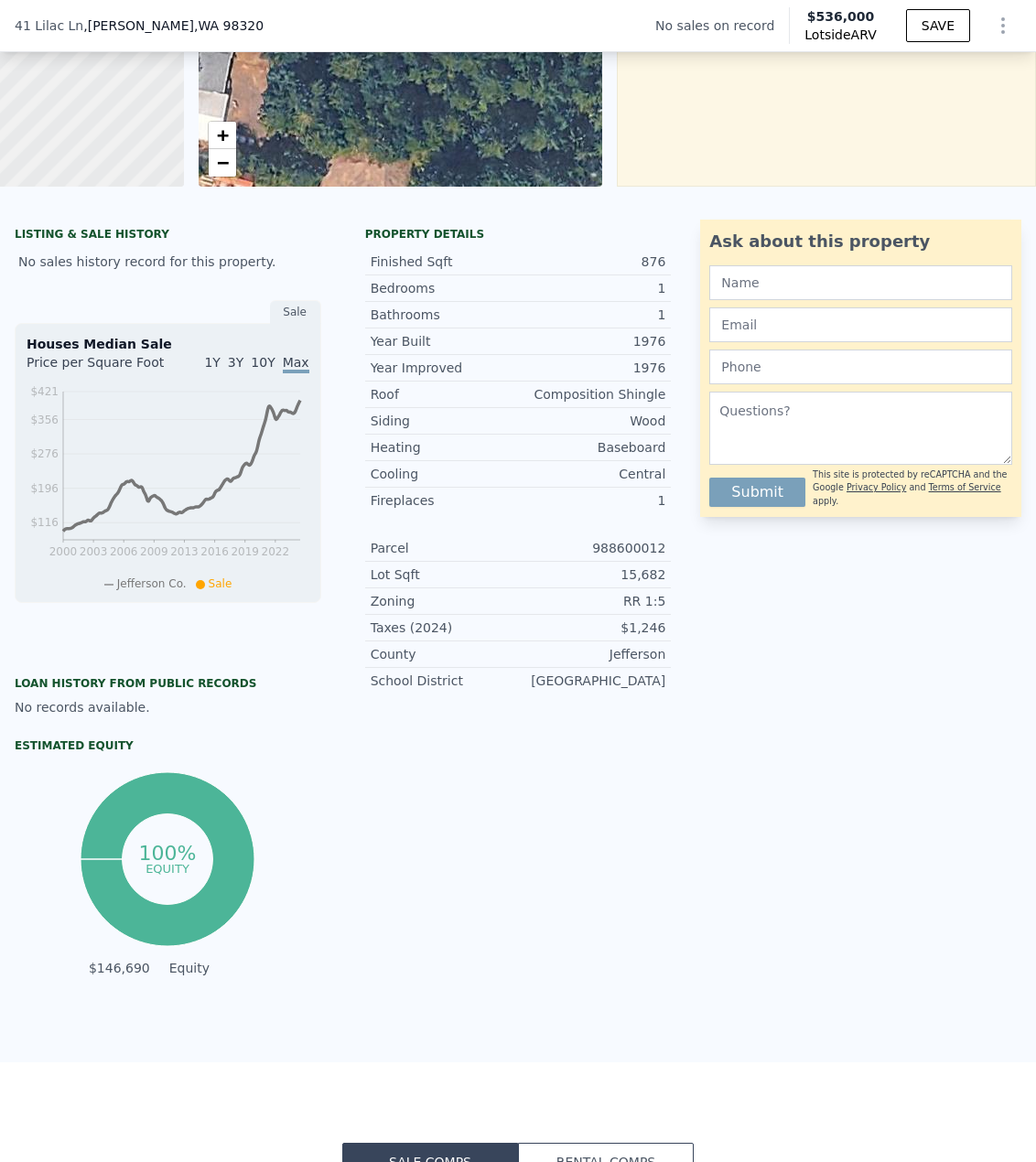
type input "2370"
type input "4792"
type input "10454"
type input "$ 430,000"
type input "6"
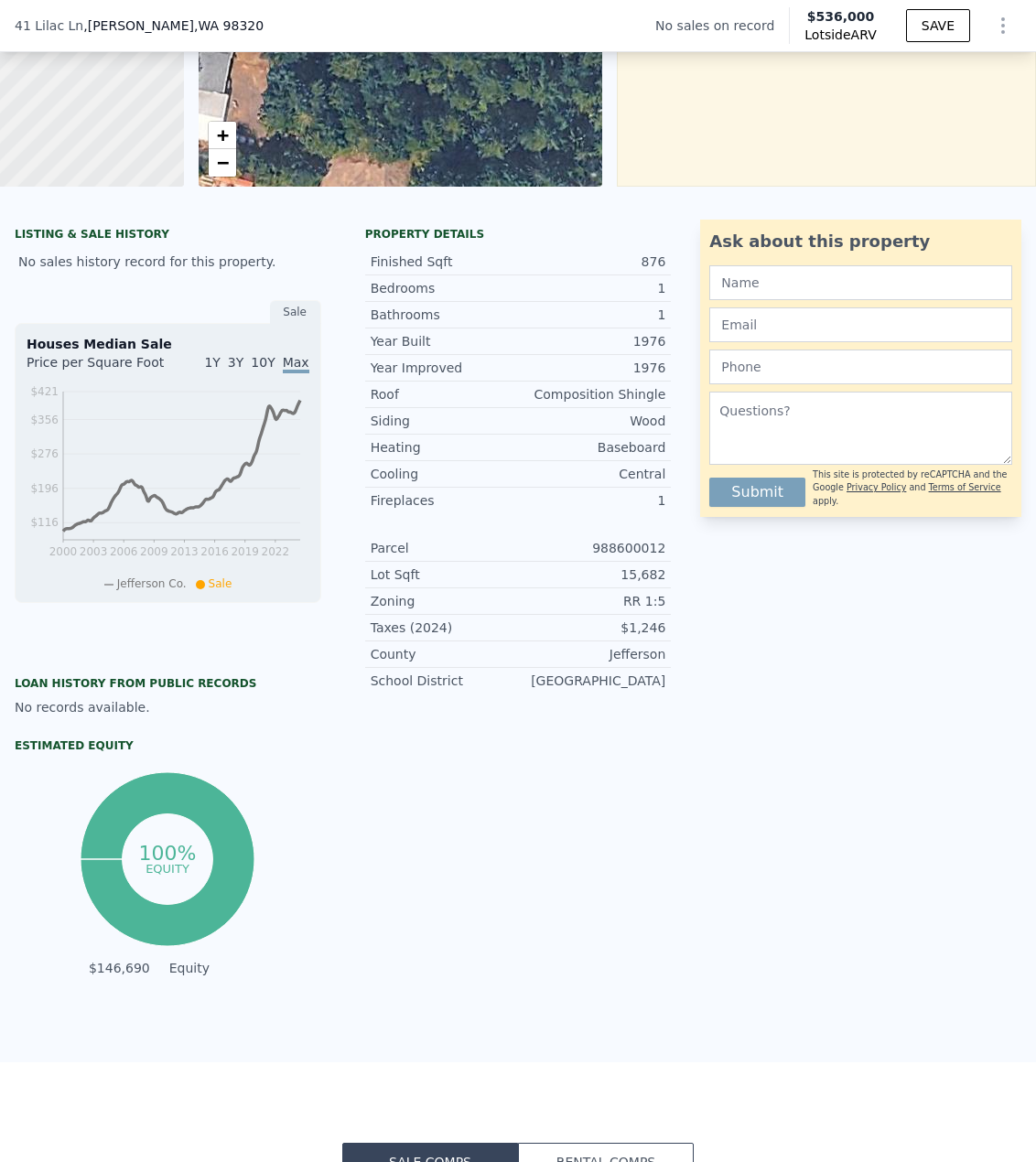
type input "$ 311,626"
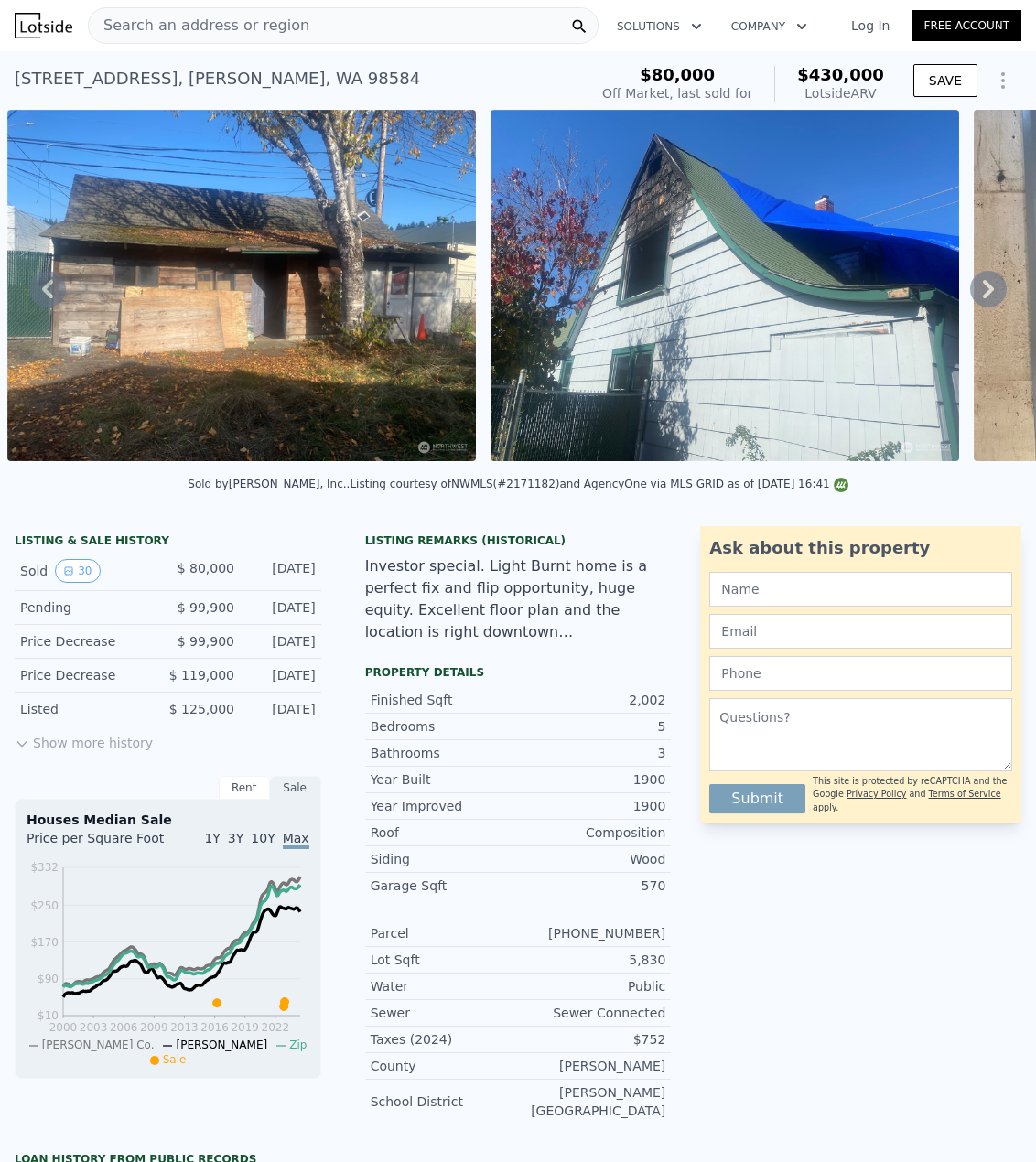
click at [222, 26] on span "Search an address or region" at bounding box center [199, 26] width 220 height 22
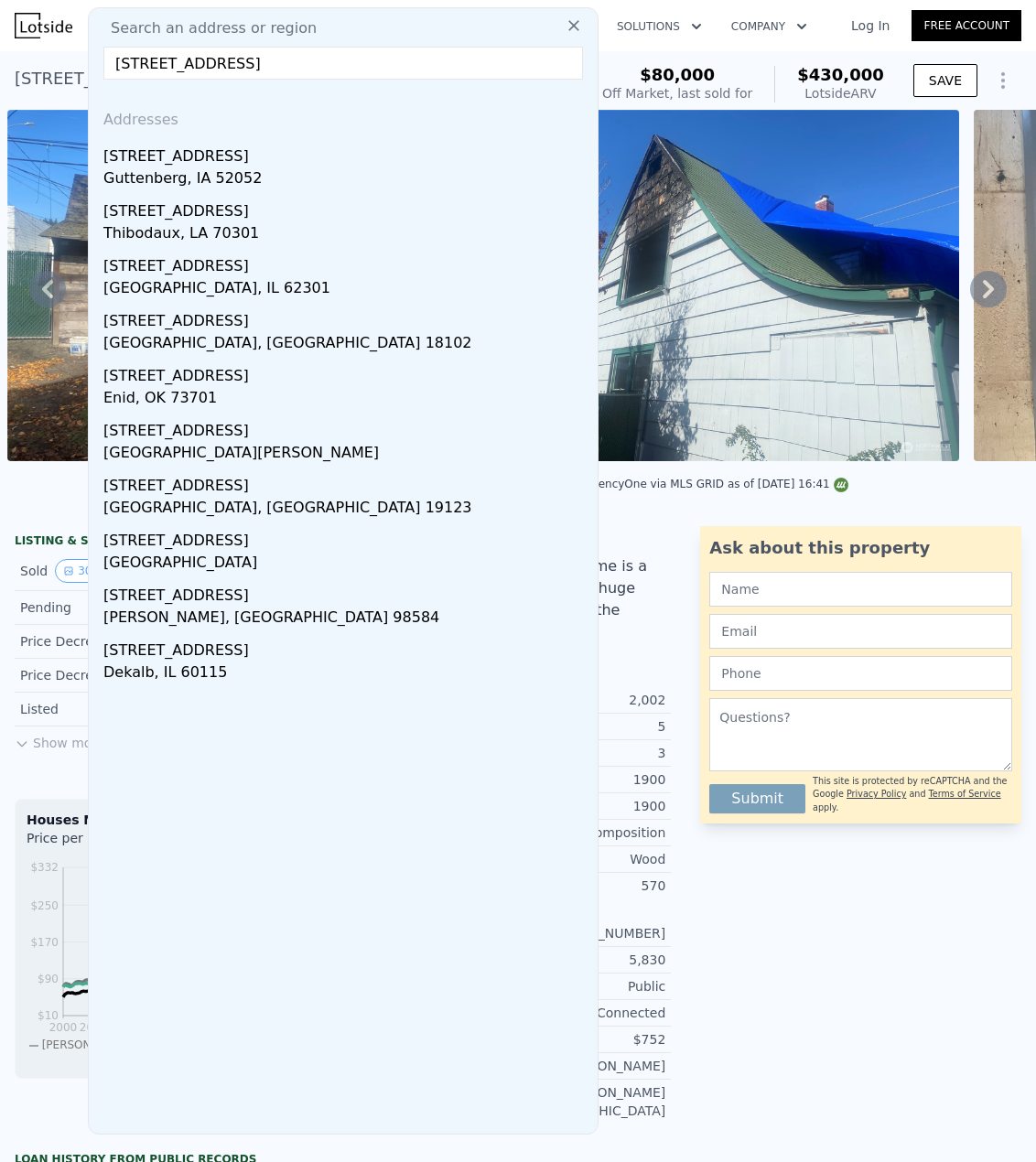
click at [154, 67] on input "[STREET_ADDRESS]" at bounding box center [343, 62] width 479 height 33
click at [221, 65] on input "[STREET_ADDRESS]" at bounding box center [343, 62] width 479 height 33
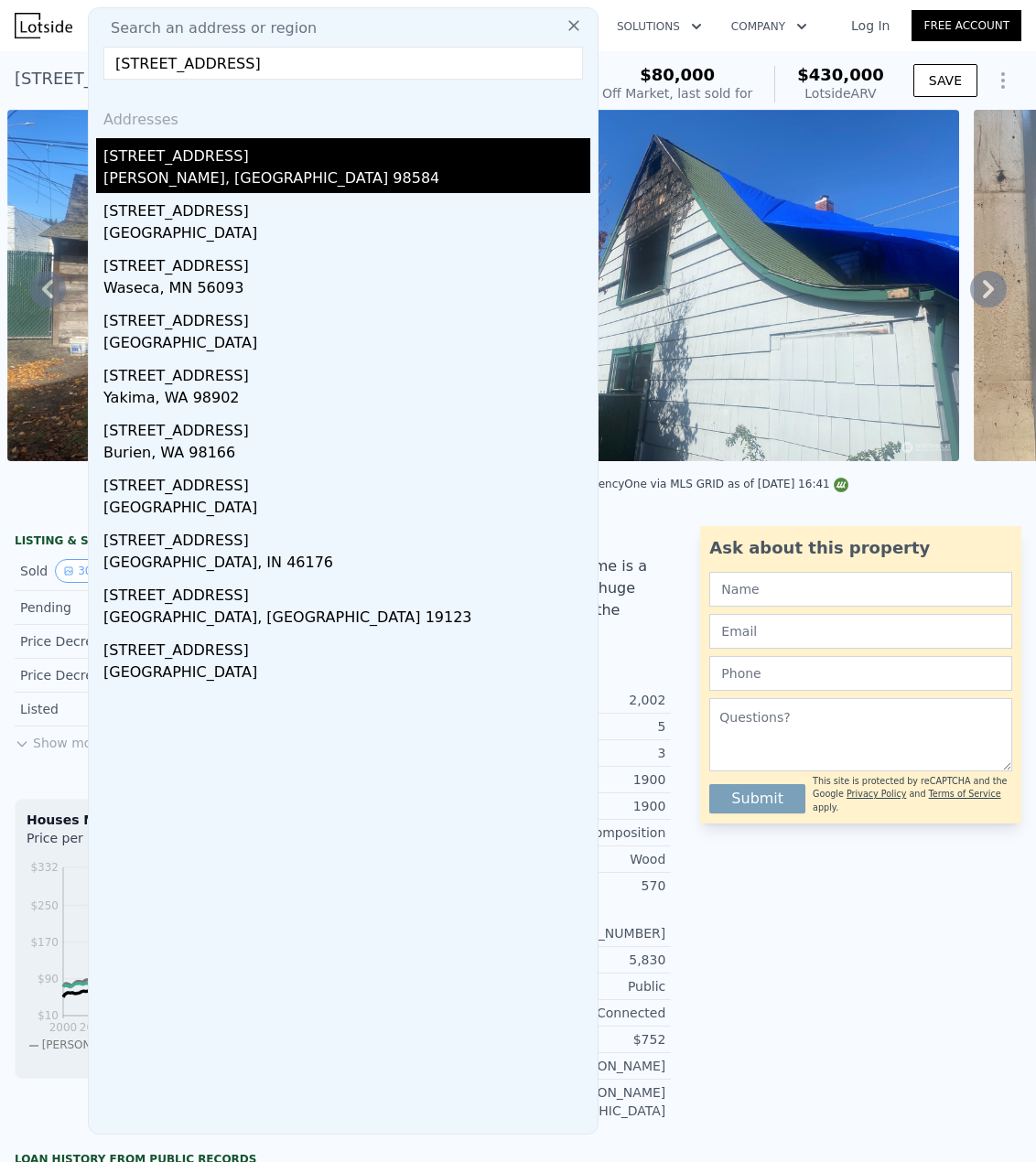
type input "[STREET_ADDRESS]"
click at [198, 158] on div "[STREET_ADDRESS]" at bounding box center [347, 152] width 487 height 29
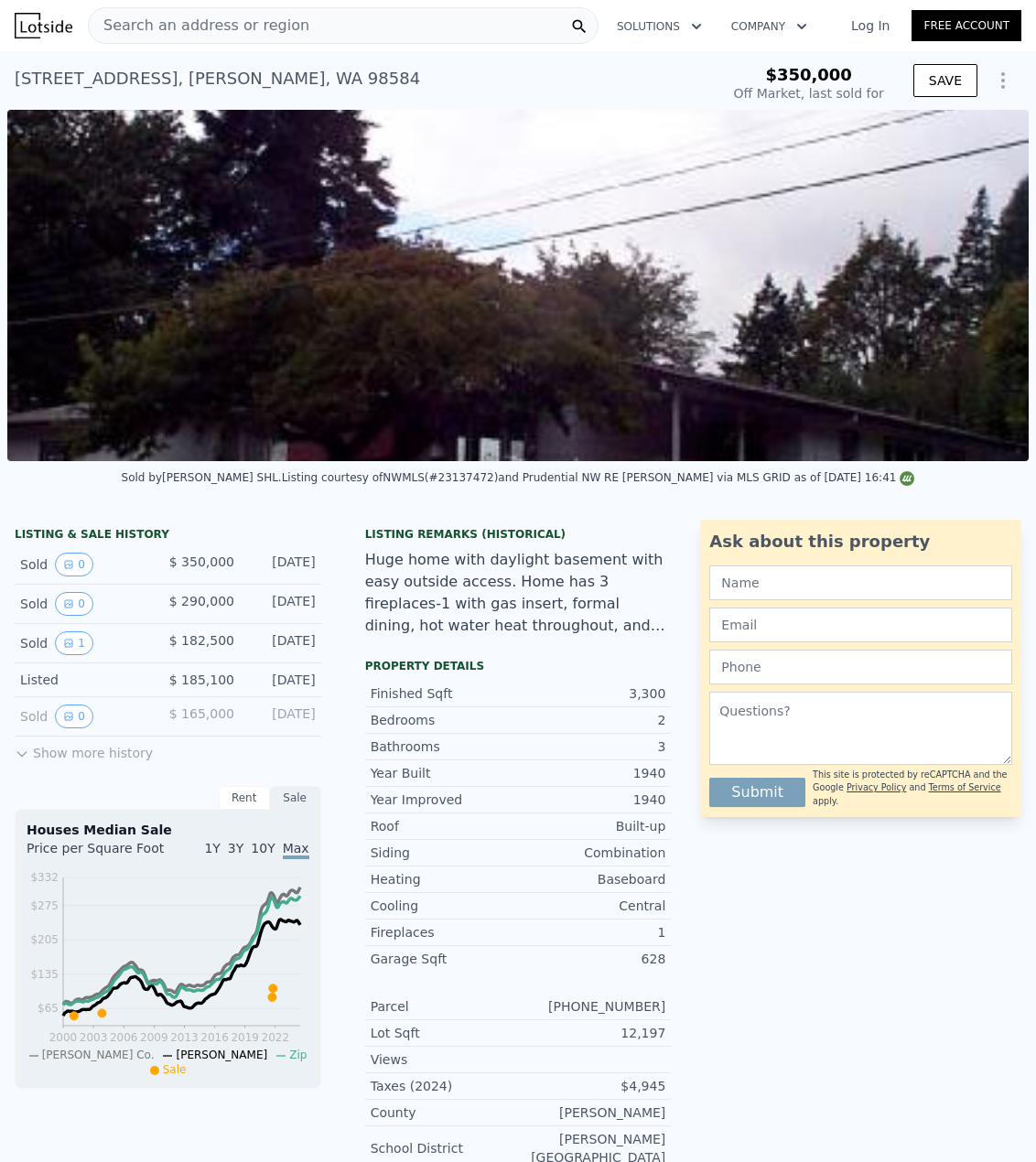
click at [75, 77] on div "[STREET_ADDRESS][PERSON_NAME]" at bounding box center [217, 78] width 406 height 25
copy div "[STREET_ADDRESS][PERSON_NAME] Sold [DATE] for $350k"
click at [638, 880] on div "Heating Baseboard" at bounding box center [518, 879] width 307 height 26
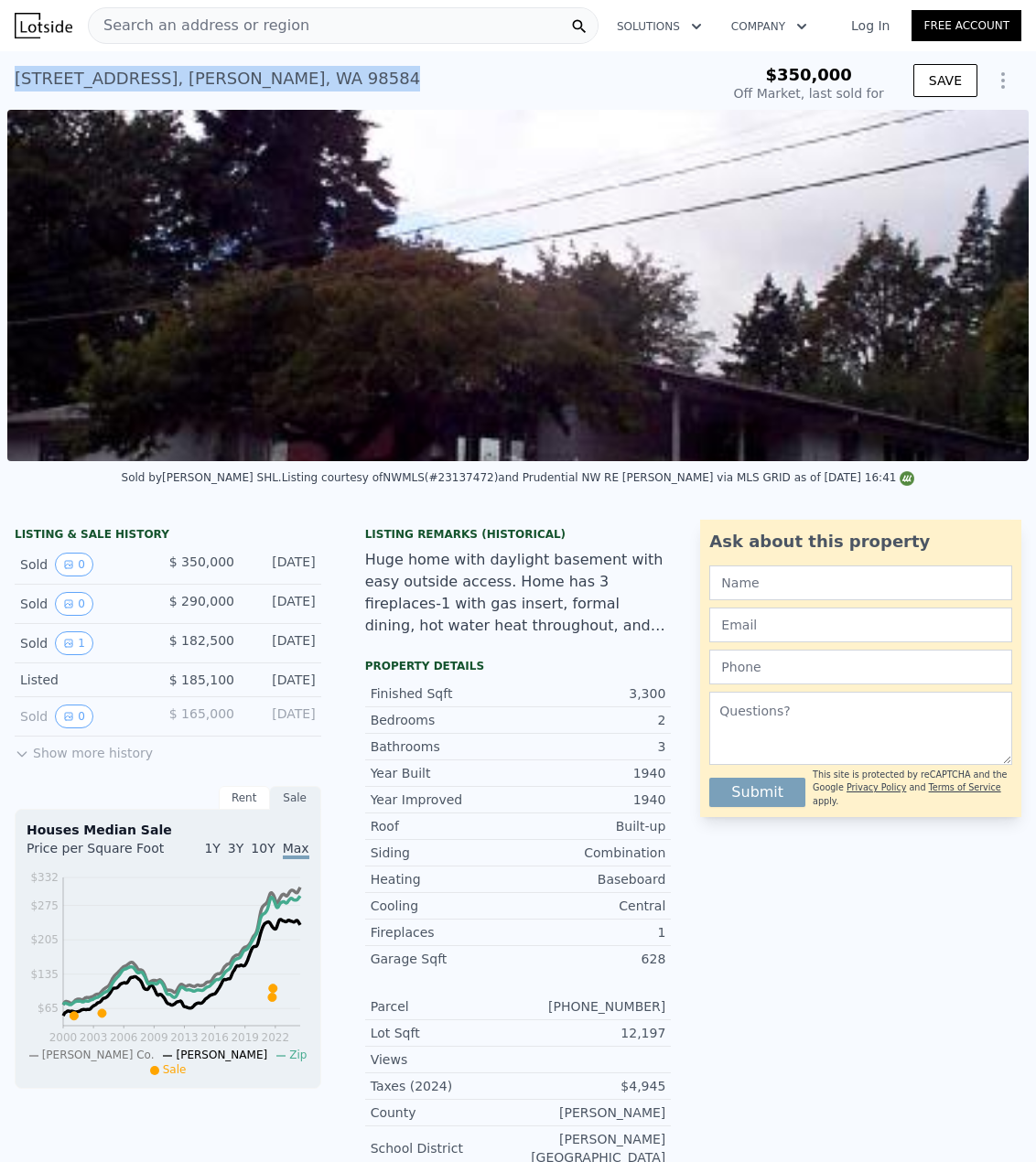
drag, startPoint x: 269, startPoint y: 75, endPoint x: 7, endPoint y: 94, distance: 262.7
click at [7, 94] on div "[STREET_ADDRESS][PERSON_NAME] Sold [DATE] for $350k $350,000 Off Market, last s…" at bounding box center [518, 80] width 1036 height 59
type input "$ 467,000"
type input "$ 236,462"
click at [158, 85] on div "[STREET_ADDRESS][PERSON_NAME]" at bounding box center [217, 78] width 406 height 25
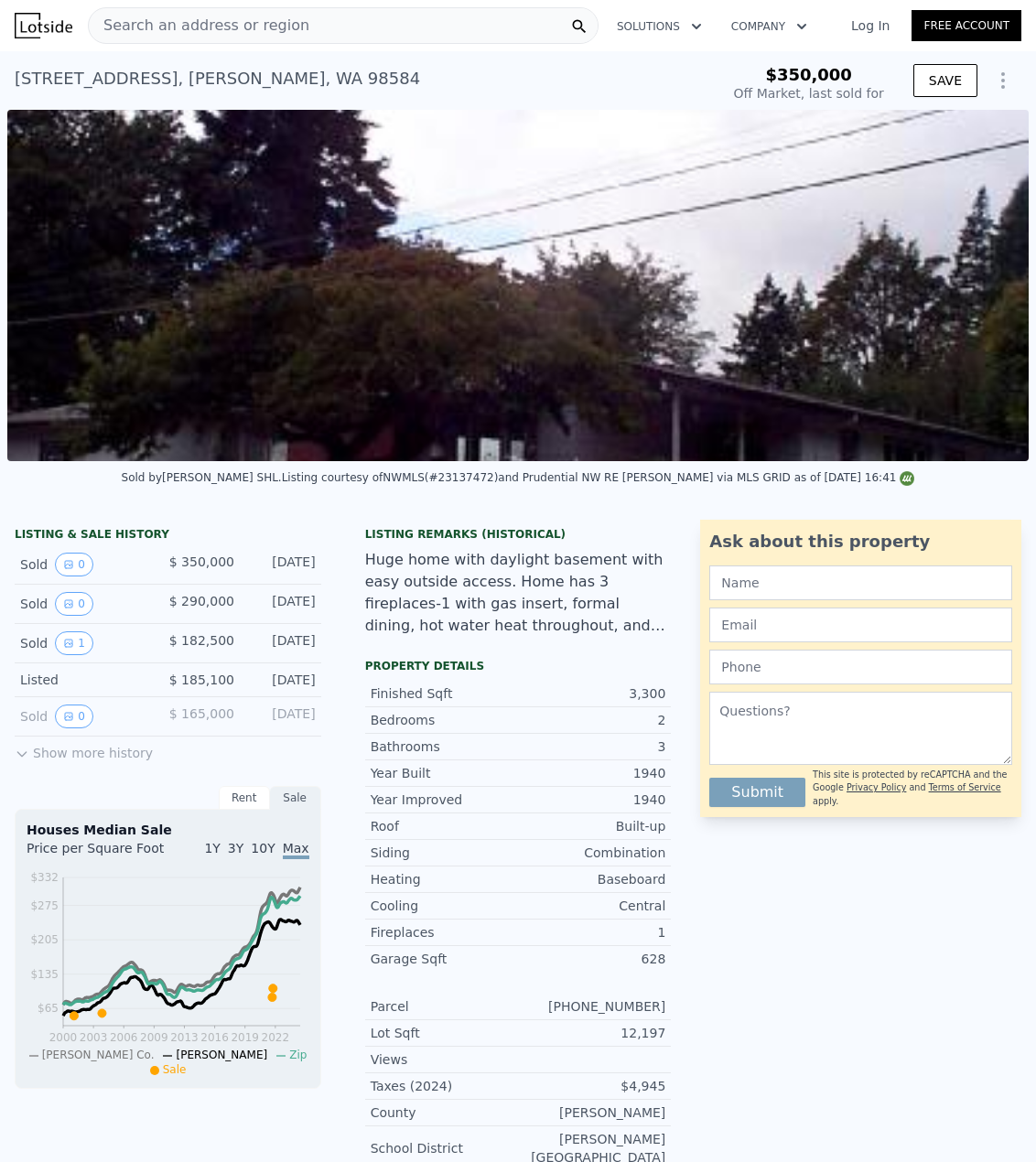
click at [158, 85] on div "[STREET_ADDRESS][PERSON_NAME]" at bounding box center [217, 78] width 406 height 25
copy div "[STREET_ADDRESS][PERSON_NAME] Sold [DATE] for $350k"
click at [352, 30] on div "Search an address or region" at bounding box center [342, 25] width 510 height 36
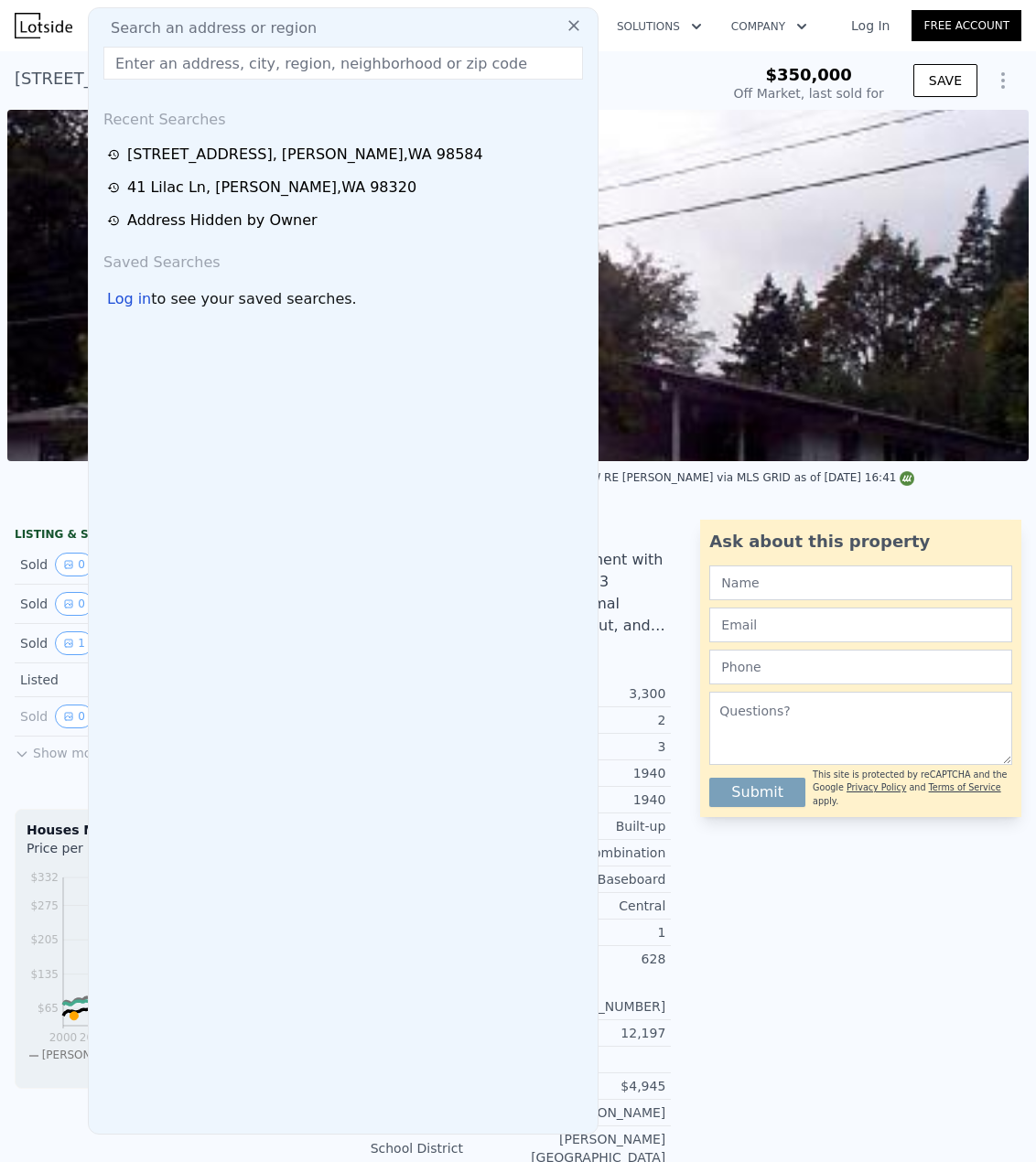
click at [297, 62] on input "text" at bounding box center [343, 62] width 479 height 33
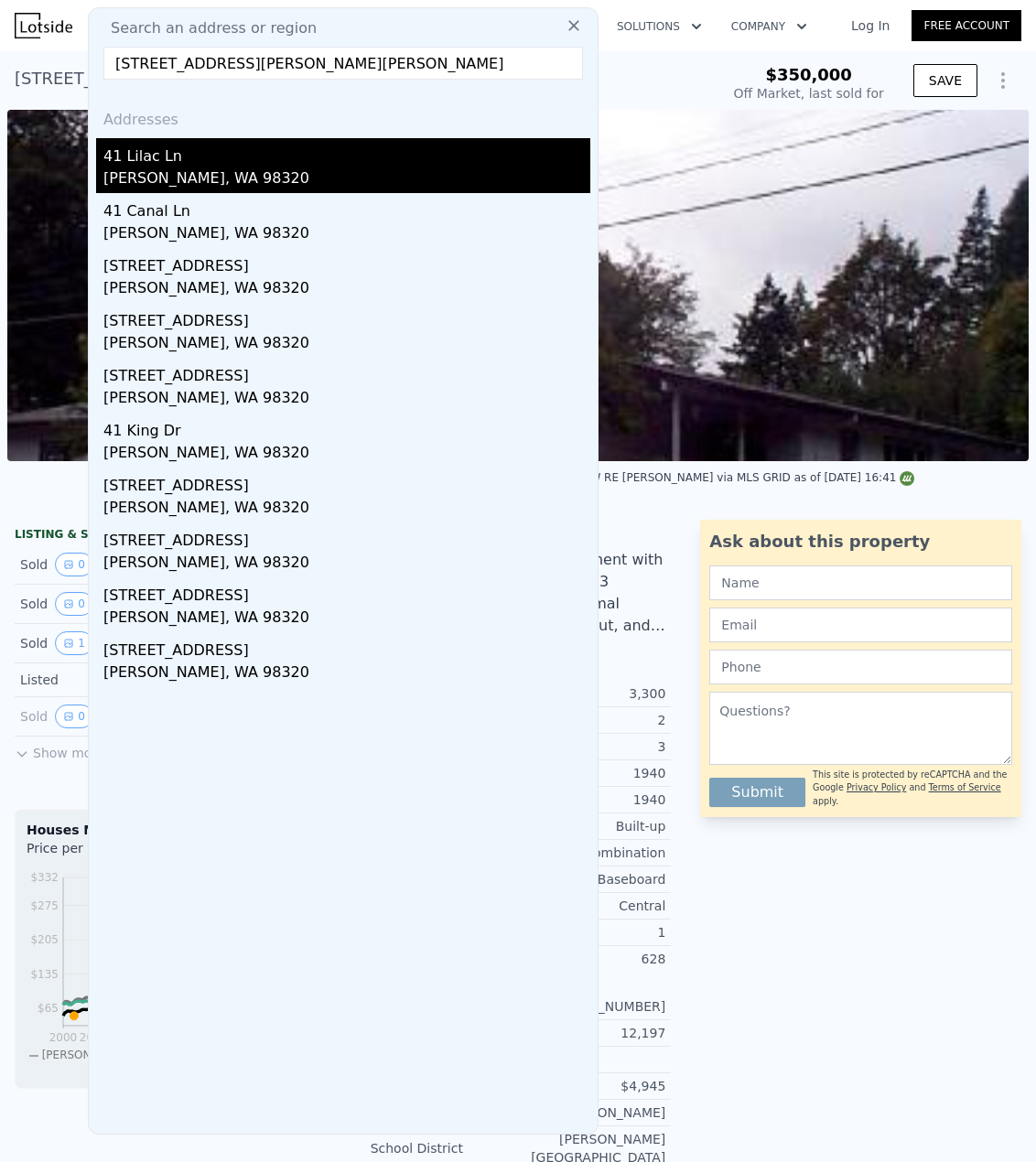
type input "[STREET_ADDRESS][PERSON_NAME][PERSON_NAME]"
click at [205, 178] on div "[PERSON_NAME], WA 98320" at bounding box center [347, 180] width 487 height 25
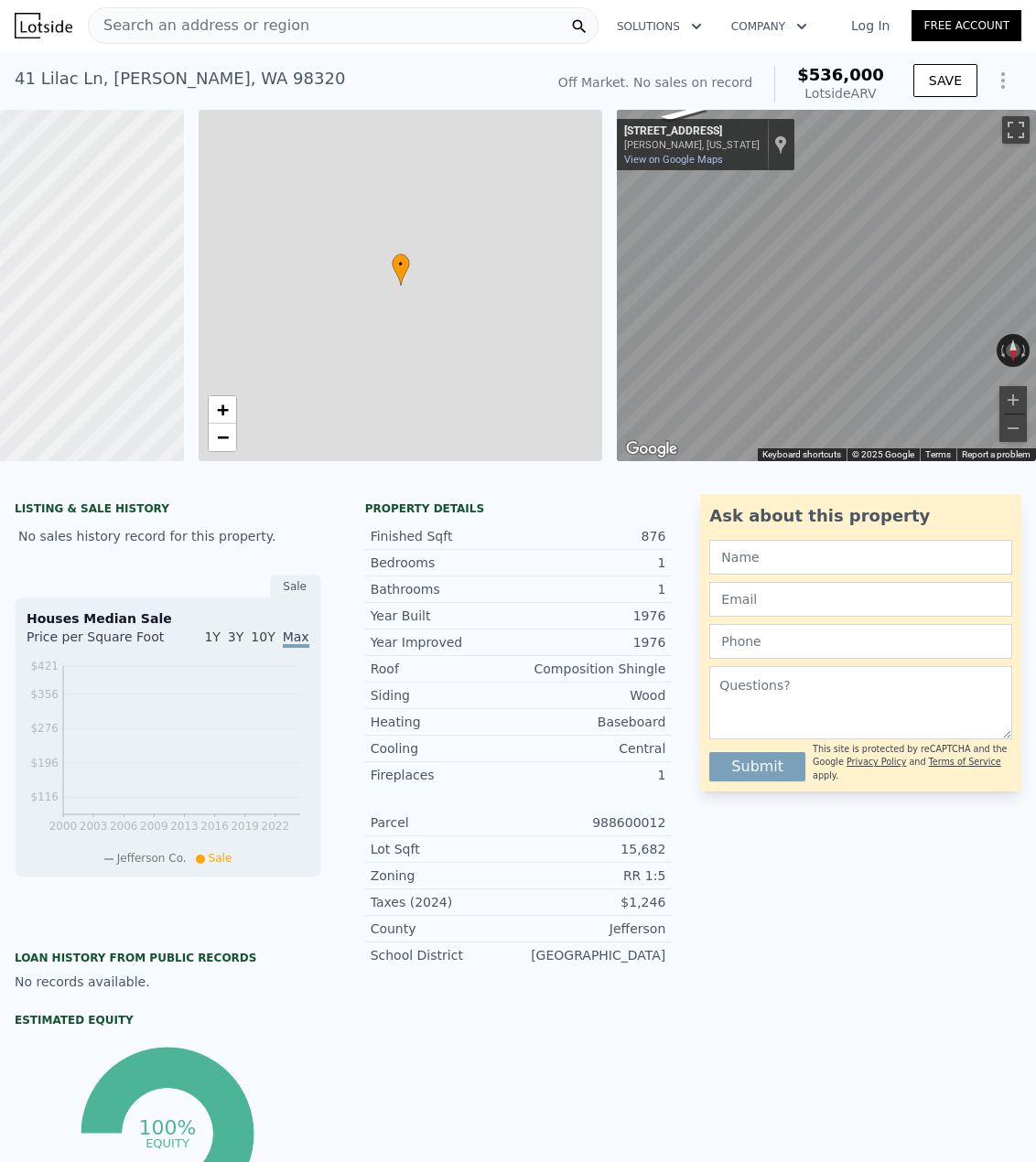
type input "2"
type input "0.75"
type input "1"
type input "760"
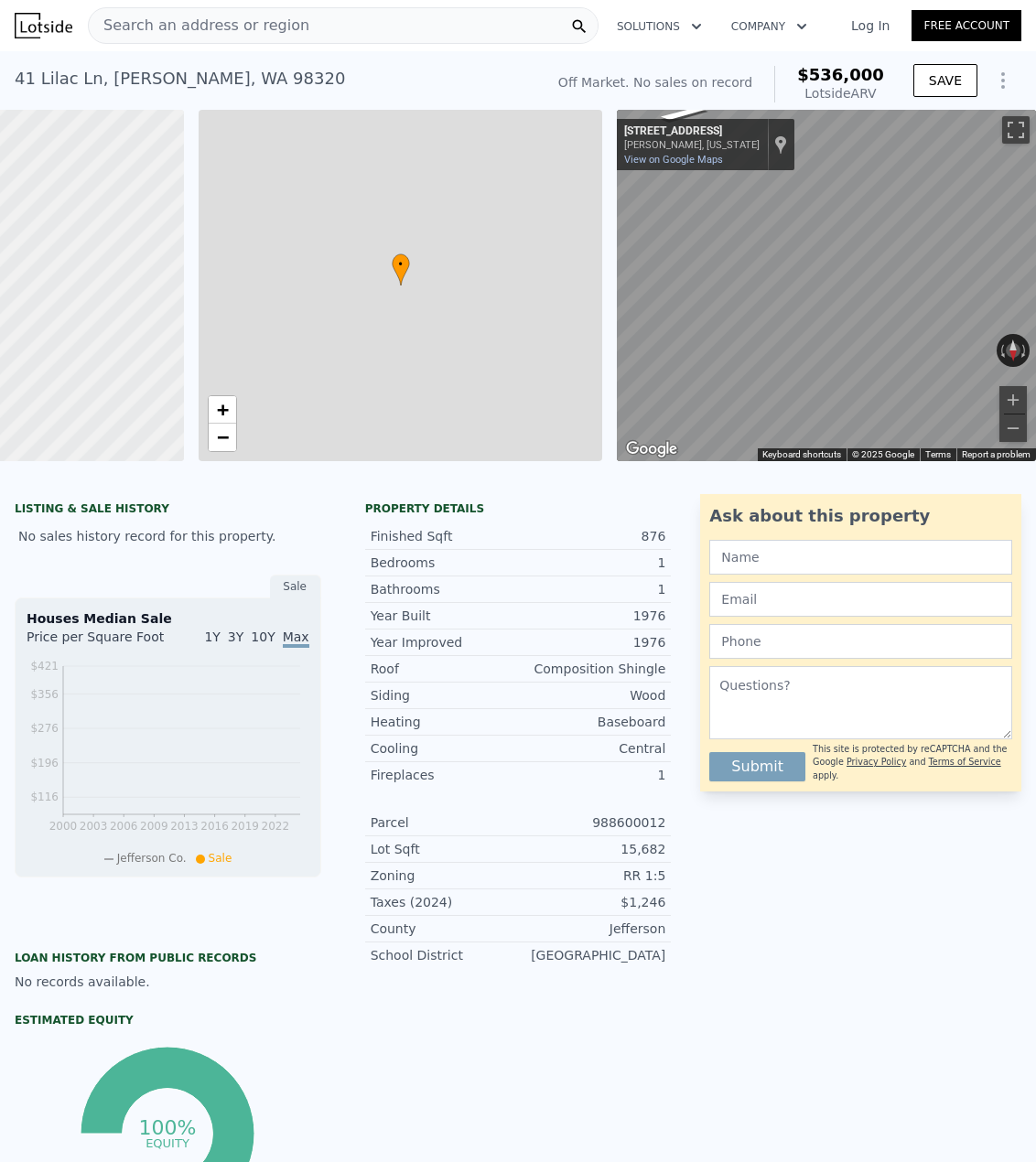
type input "1216"
type input "9650"
type input "24394"
type input "$ 536,000"
type input "$ 30,003"
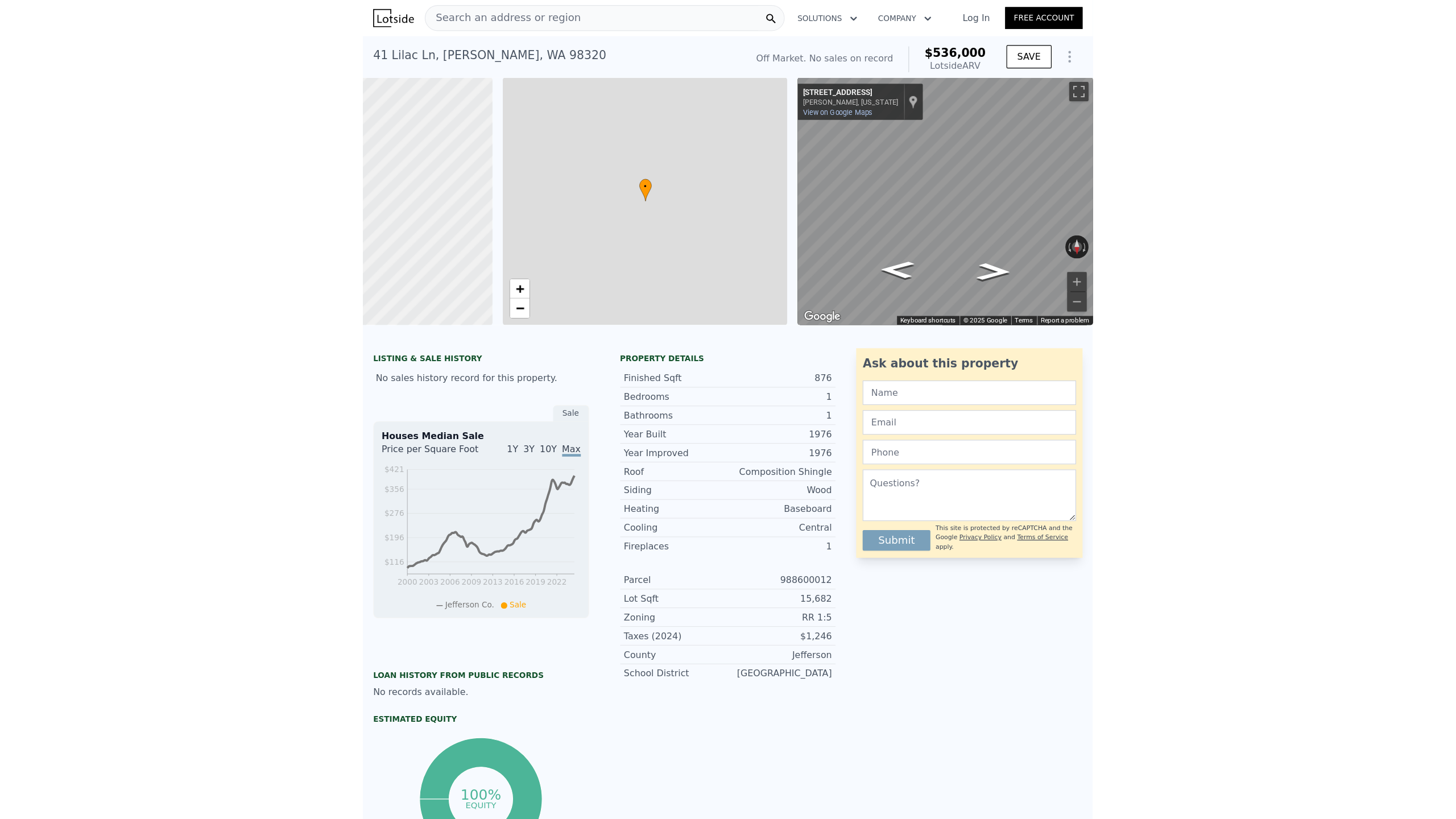
scroll to position [0, 150]
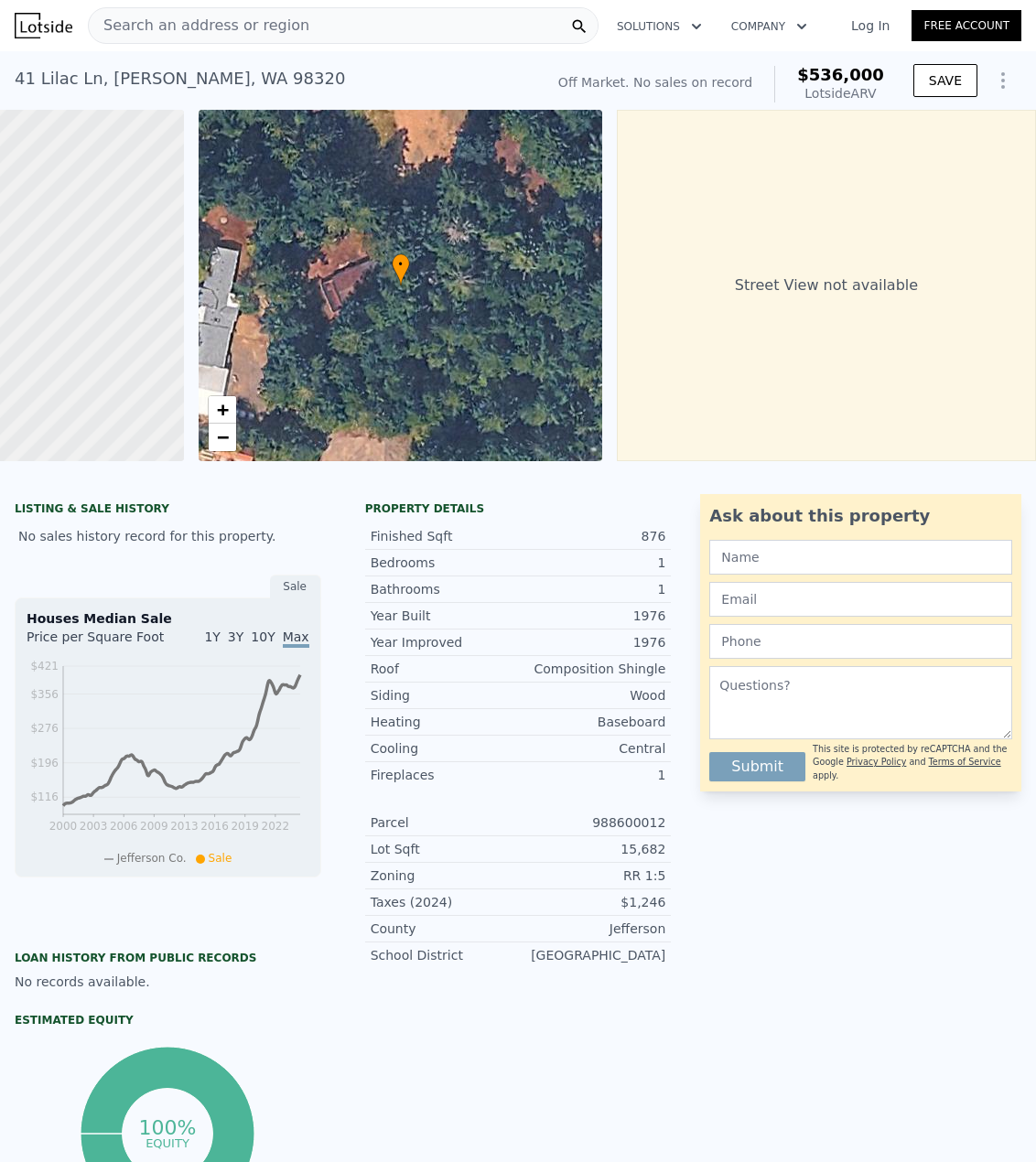
click at [232, 23] on span "Search an address or region" at bounding box center [199, 26] width 220 height 22
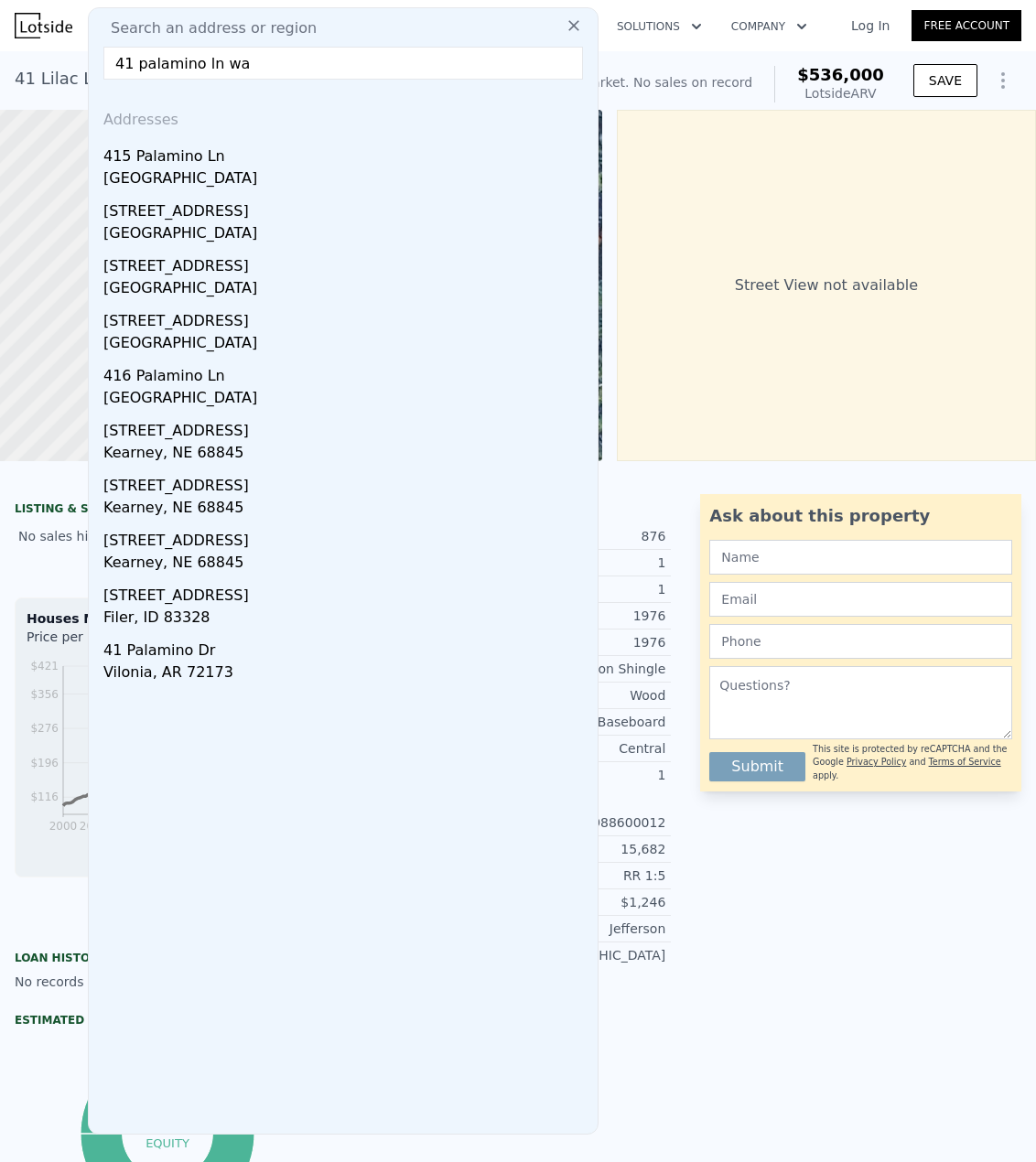
drag, startPoint x: 276, startPoint y: 73, endPoint x: 221, endPoint y: 69, distance: 55.1
click at [221, 69] on input "41 palamino ln wa" at bounding box center [343, 62] width 479 height 33
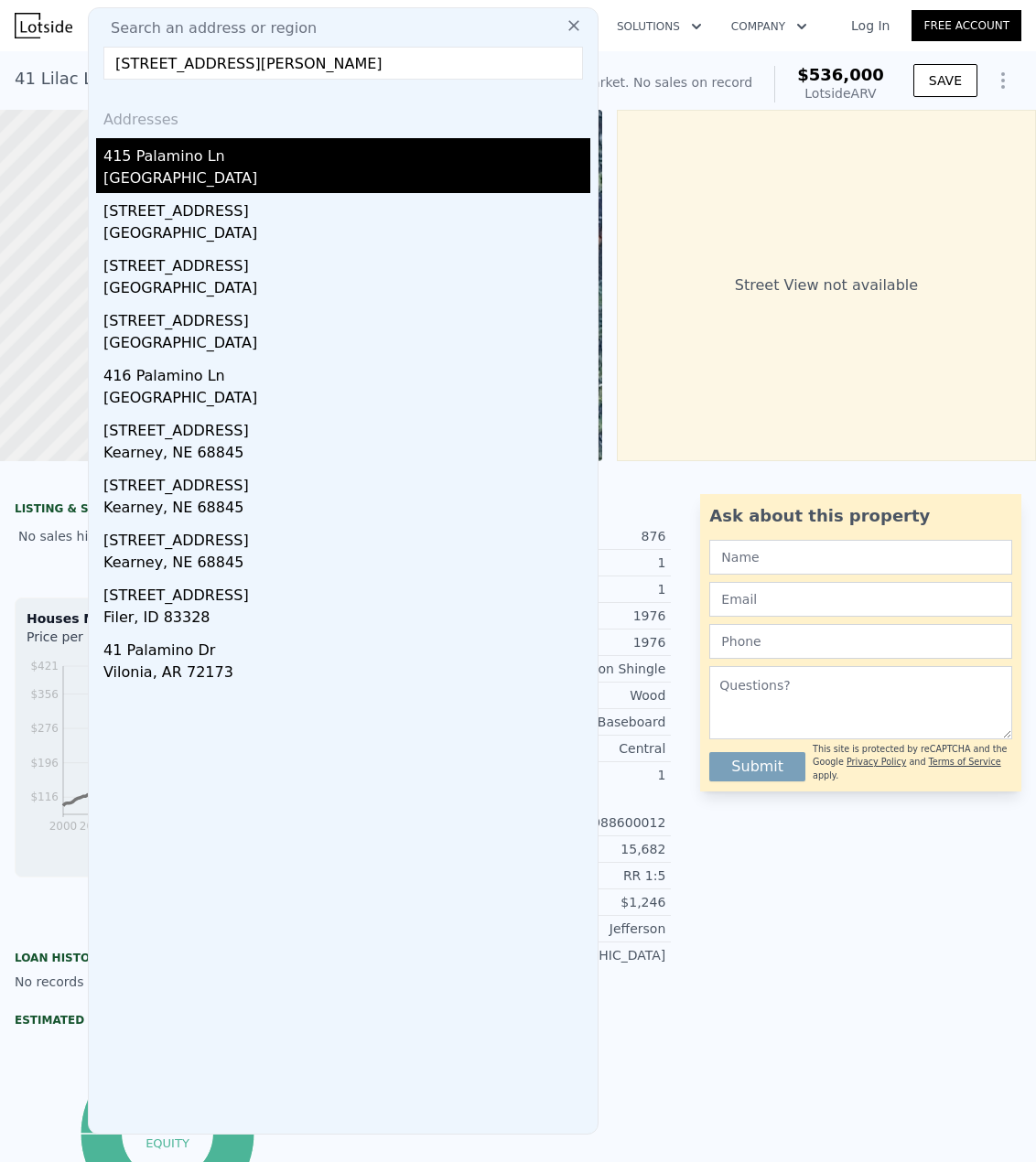
drag, startPoint x: 241, startPoint y: 61, endPoint x: 225, endPoint y: 63, distance: 16.1
click at [225, 63] on input "[STREET_ADDRESS][PERSON_NAME]" at bounding box center [343, 62] width 479 height 33
type input "[STREET_ADDRESS][PERSON_NAME]"
click at [681, 507] on div "LISTING & SALE HISTORY No sales history record for this property. Sale Houses M…" at bounding box center [518, 907] width 1036 height 857
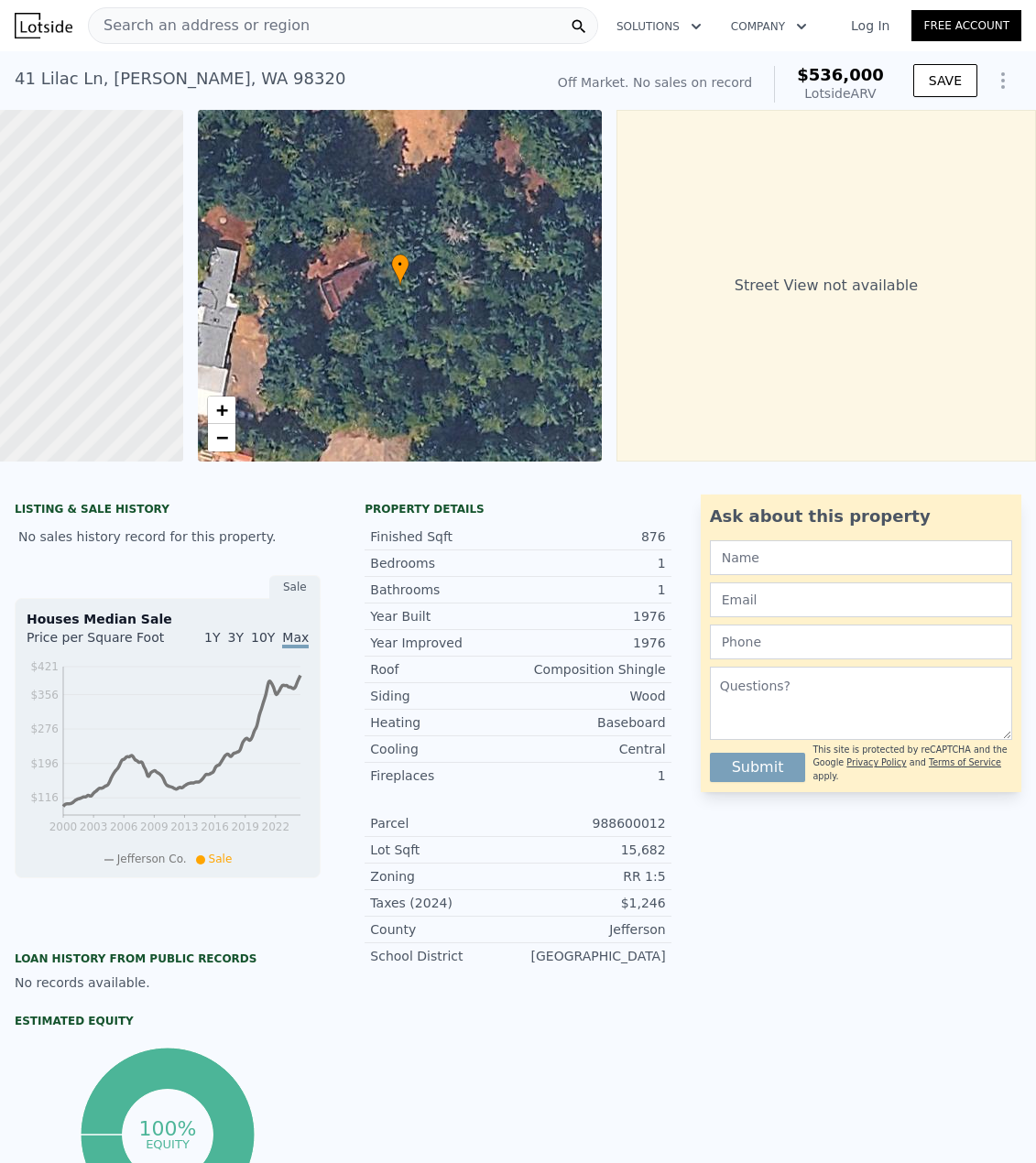
scroll to position [0, 243]
